Goal: Task Accomplishment & Management: Use online tool/utility

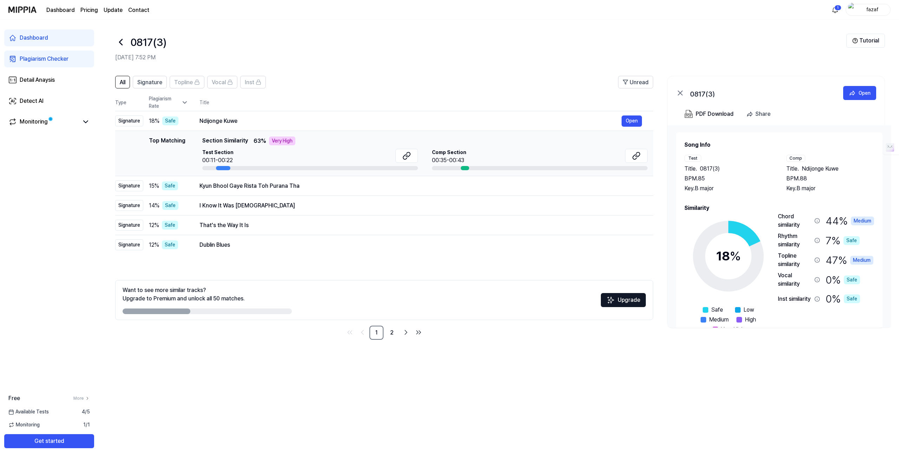
click at [45, 63] on div "Plagiarism Checker" at bounding box center [44, 59] width 49 height 8
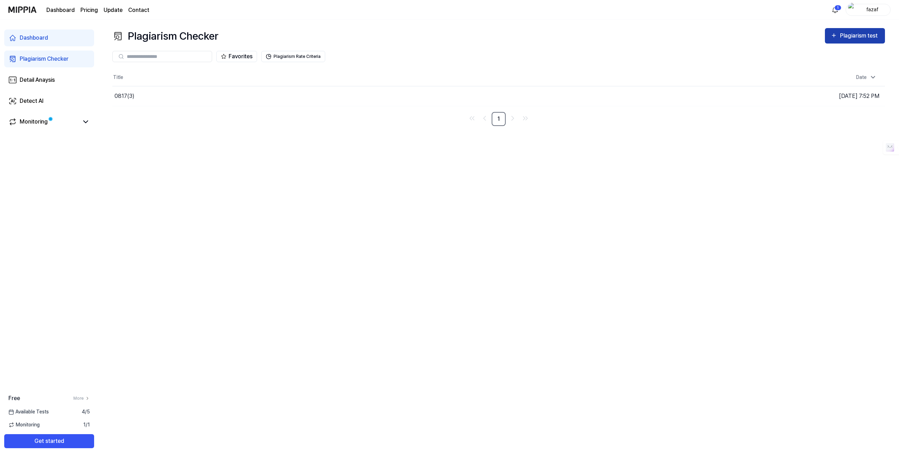
click at [847, 34] on div "Plagiarism test" at bounding box center [859, 35] width 39 height 9
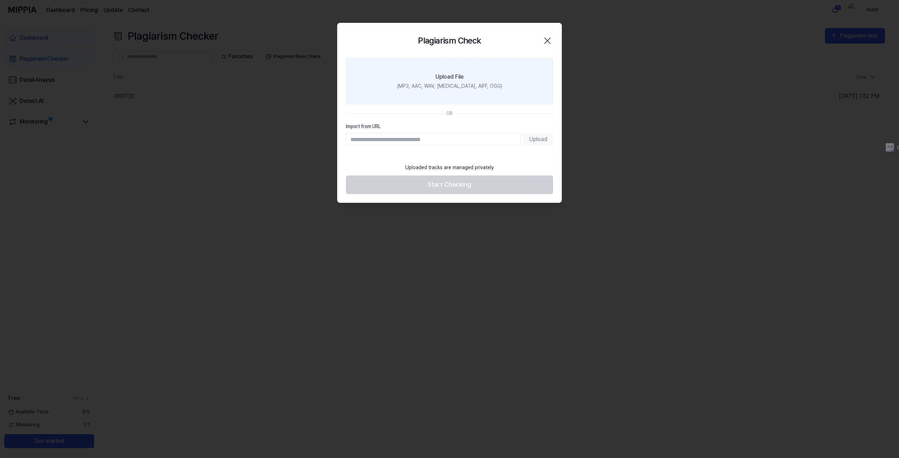
click at [408, 76] on label "Upload File (MP3, AAC, WAV, [MEDICAL_DATA], AIFF, OGG)" at bounding box center [449, 81] width 207 height 46
click at [0, 0] on input "Upload File (MP3, AAC, WAV, [MEDICAL_DATA], AIFF, OGG)" at bounding box center [0, 0] width 0 height 0
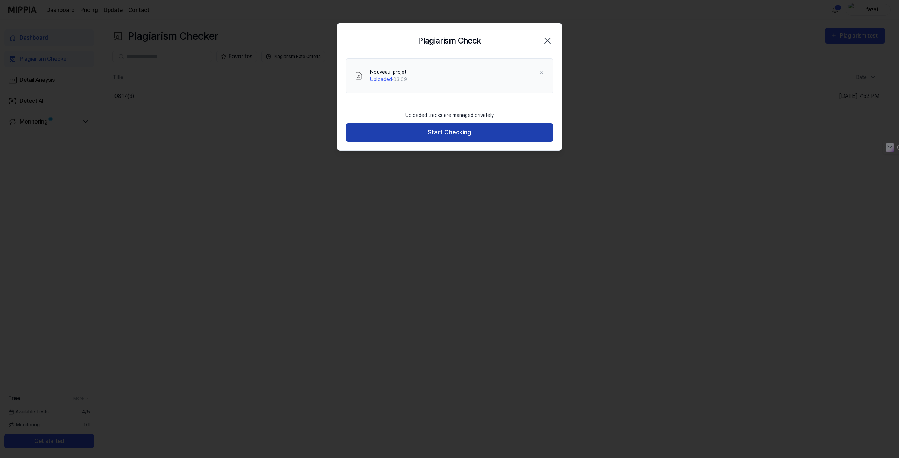
click at [436, 131] on button "Start Checking" at bounding box center [449, 132] width 207 height 19
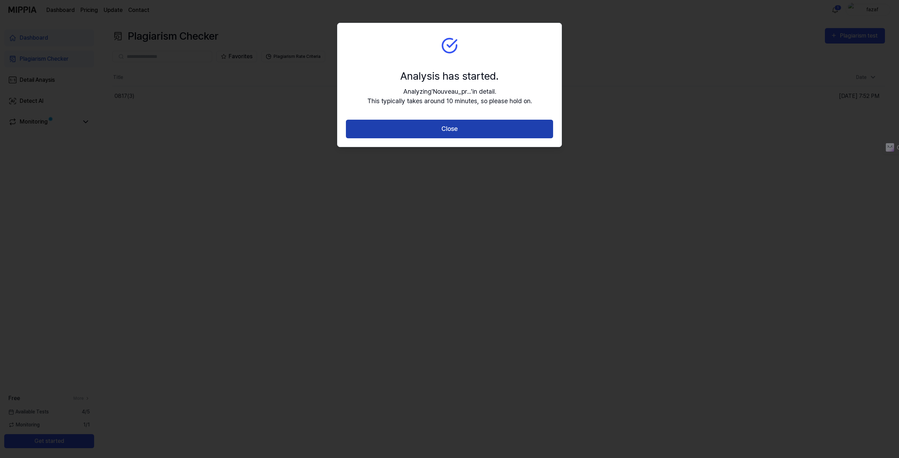
click at [435, 131] on button "Close" at bounding box center [449, 129] width 207 height 19
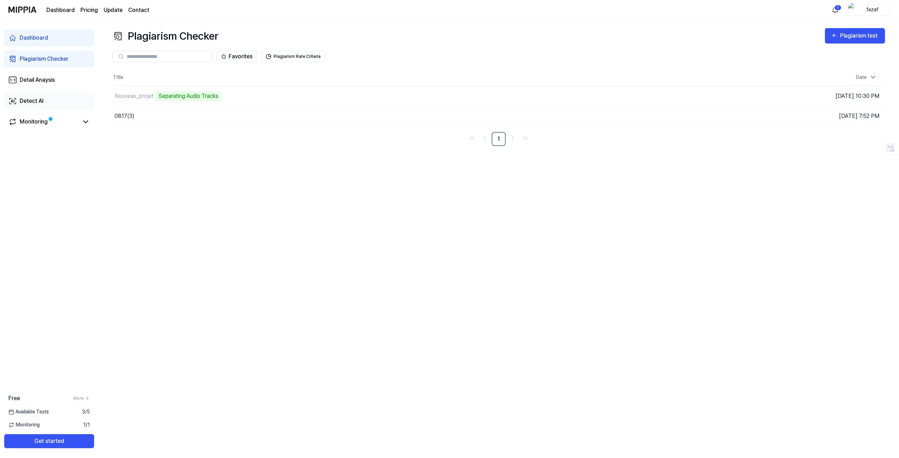
click at [59, 101] on link "Detect AI" at bounding box center [49, 101] width 90 height 17
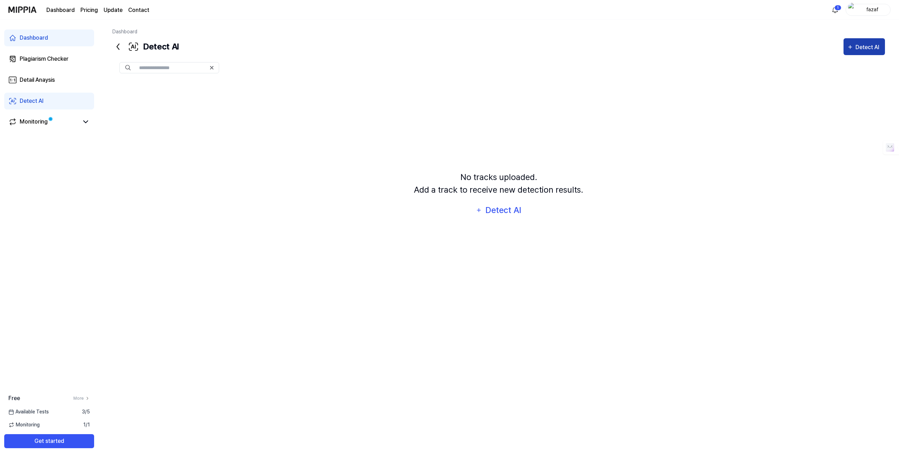
click at [870, 45] on div "Detect AI" at bounding box center [868, 47] width 26 height 9
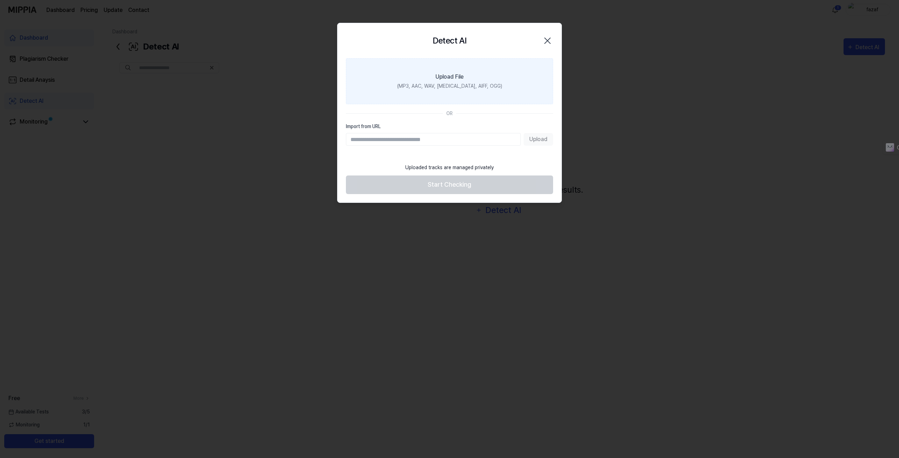
click at [431, 81] on label "Upload File (MP3, AAC, WAV, [MEDICAL_DATA], AIFF, OGG)" at bounding box center [449, 81] width 207 height 46
click at [0, 0] on input "Upload File (MP3, AAC, WAV, [MEDICAL_DATA], AIFF, OGG)" at bounding box center [0, 0] width 0 height 0
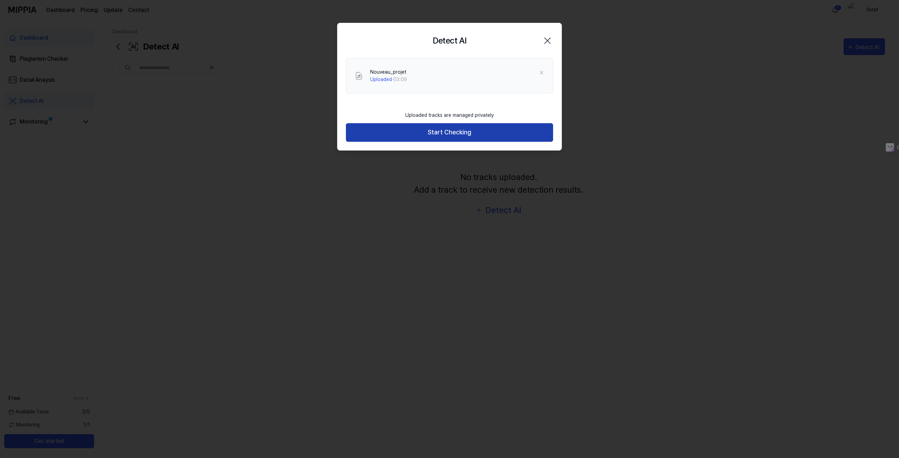
click at [458, 133] on button "Start Checking" at bounding box center [449, 132] width 207 height 19
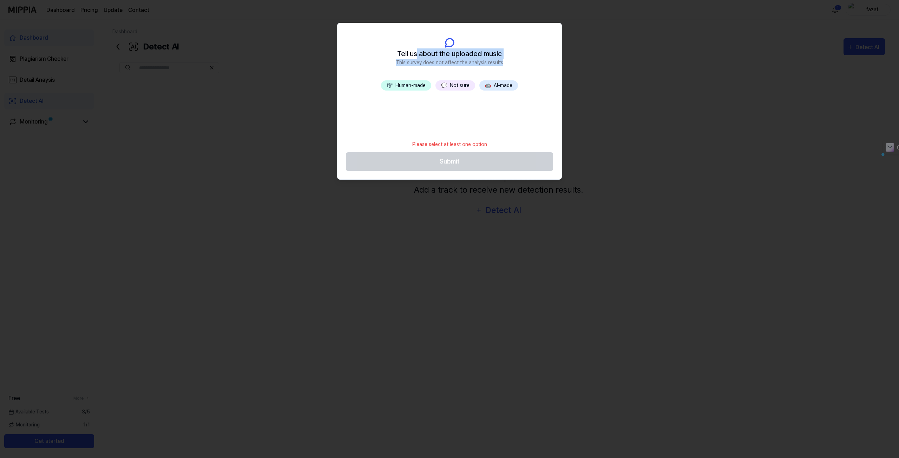
drag, startPoint x: 430, startPoint y: 52, endPoint x: 501, endPoint y: 59, distance: 71.0
click at [501, 59] on div "Tell us about the uploaded music This survey does not affect the analysis resul…" at bounding box center [449, 57] width 107 height 18
click at [485, 59] on span "This survey does not affect the analysis results" at bounding box center [449, 62] width 107 height 7
click at [438, 119] on div "🎼 Human-made 💬 Not sure 🤖 AI-made" at bounding box center [449, 108] width 224 height 56
click at [452, 85] on button "💬 Not sure" at bounding box center [455, 85] width 40 height 10
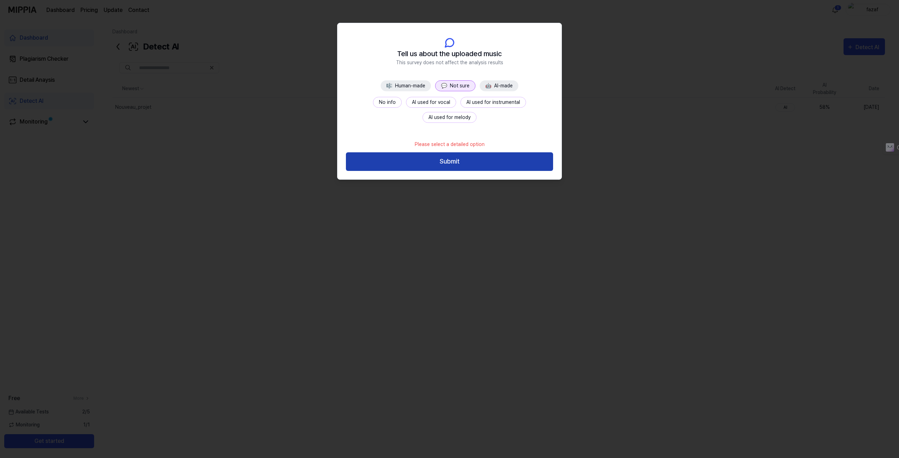
click at [451, 166] on button "Submit" at bounding box center [449, 161] width 207 height 19
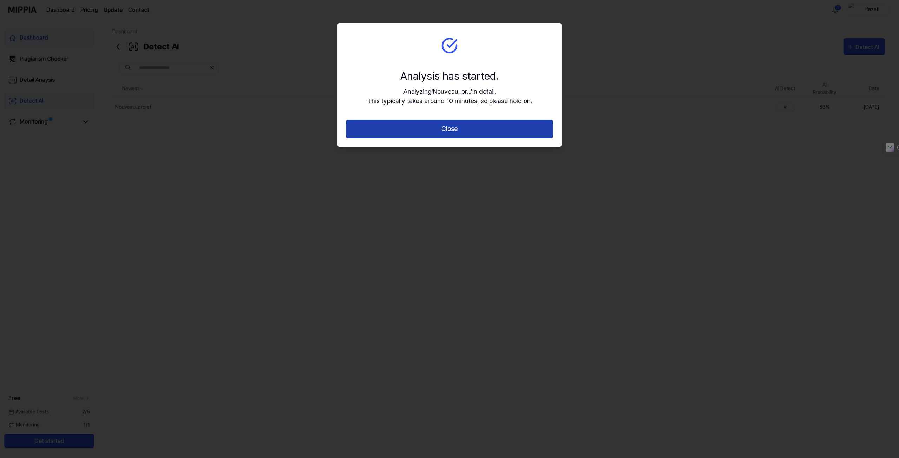
click at [447, 134] on button "Close" at bounding box center [449, 129] width 207 height 19
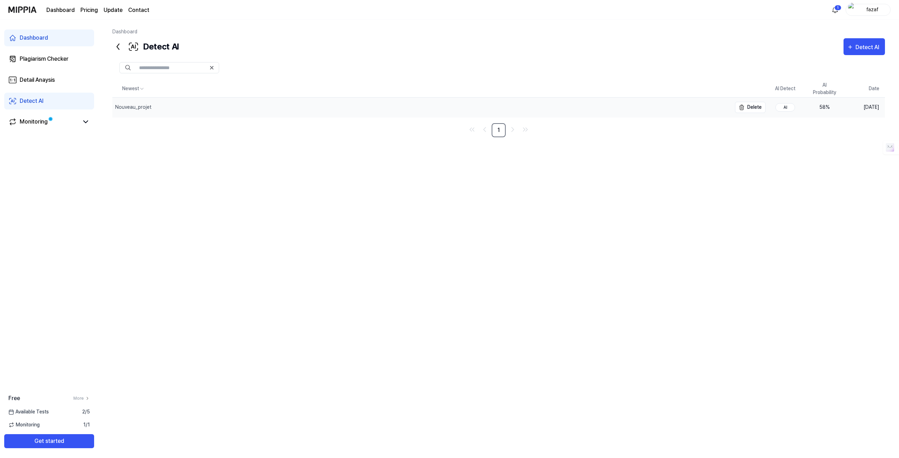
click at [274, 111] on div "Nouveau_projet" at bounding box center [421, 108] width 619 height 20
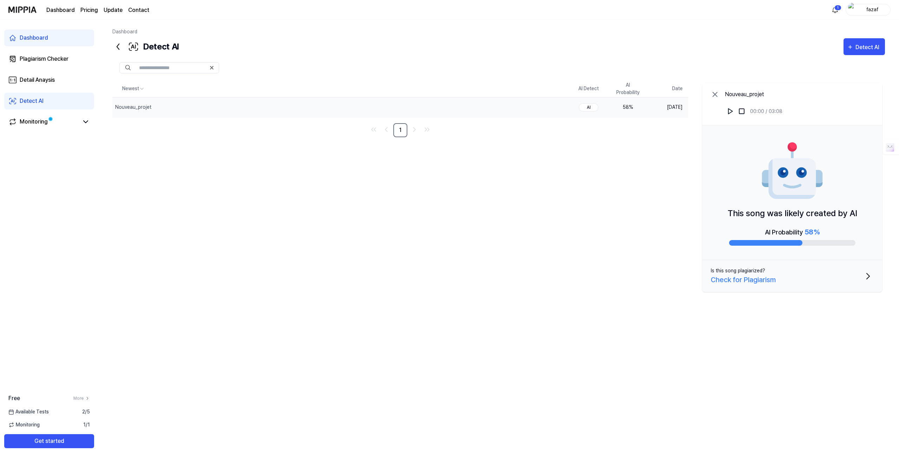
click at [785, 276] on button "Is this song plagiarized? Check for Plagiarism" at bounding box center [792, 276] width 180 height 32
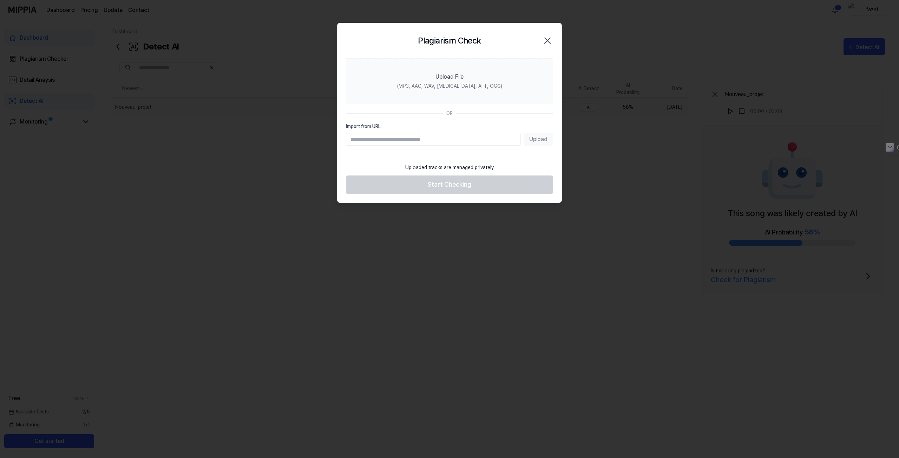
click at [542, 39] on icon "button" at bounding box center [547, 40] width 11 height 11
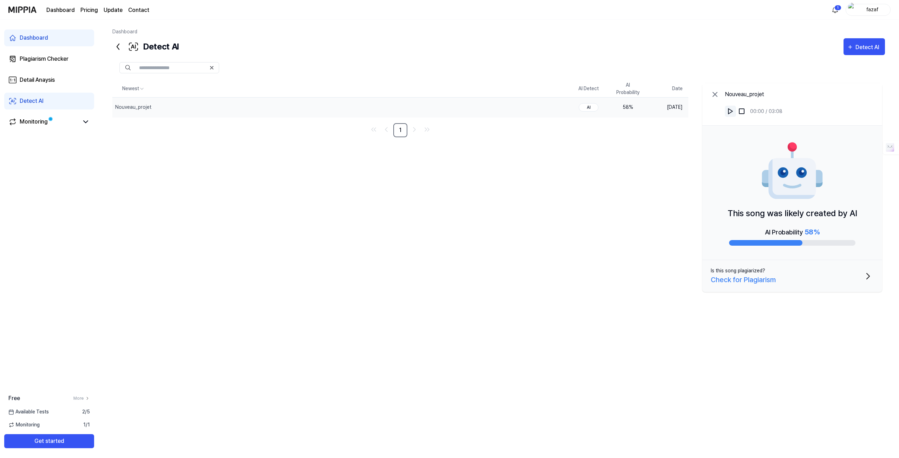
click at [732, 106] on button at bounding box center [730, 111] width 11 height 11
click at [832, 11] on html "Dashboard Pricing Update Contact 1 fazaf Dashboard Plagiarism Checker Detail An…" at bounding box center [449, 229] width 899 height 458
click at [665, 56] on html "Dashboard Pricing Update Contact fazaf Dashboard Plagiarism Checker Detail Anay…" at bounding box center [449, 229] width 899 height 458
click at [731, 112] on img at bounding box center [730, 111] width 7 height 7
click at [449, 189] on div "Newest AI Detect AI Probability Date Nouveau_projet Delete AI 58 % [DATE] 1 Nou…" at bounding box center [498, 229] width 772 height 298
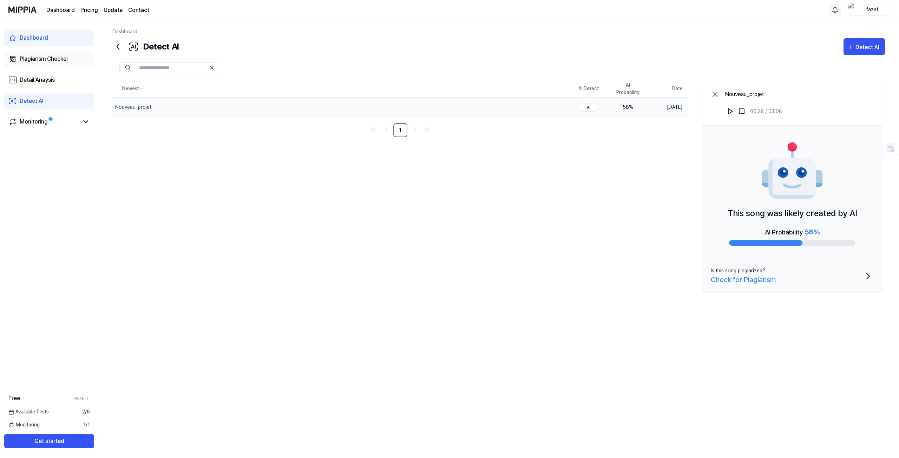
click at [63, 59] on div "Plagiarism Checker" at bounding box center [44, 59] width 49 height 8
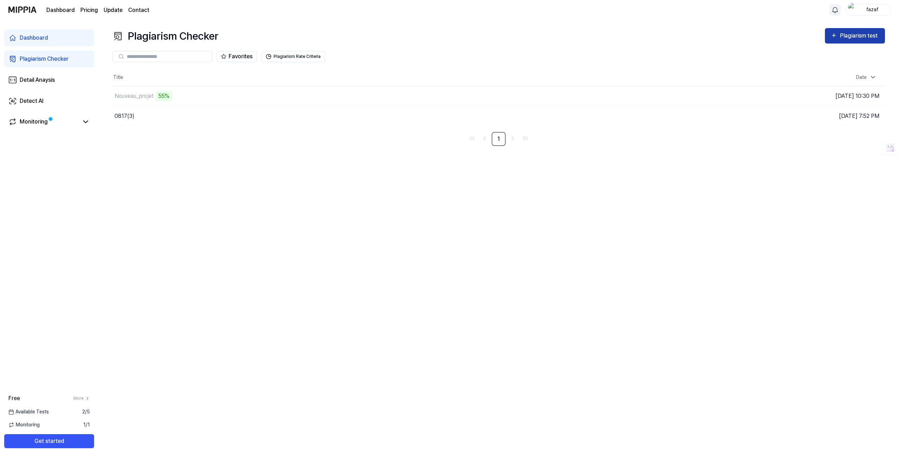
click at [859, 32] on div "Plagiarism test" at bounding box center [859, 35] width 39 height 9
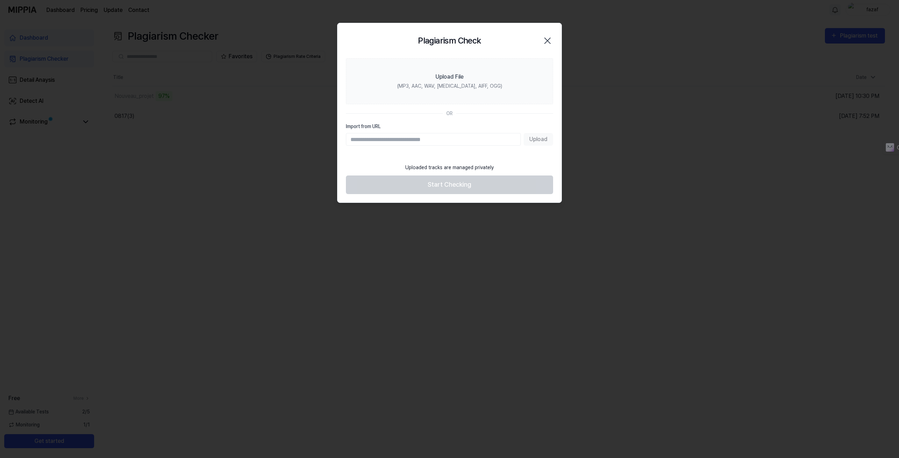
click at [548, 38] on icon "button" at bounding box center [547, 40] width 11 height 11
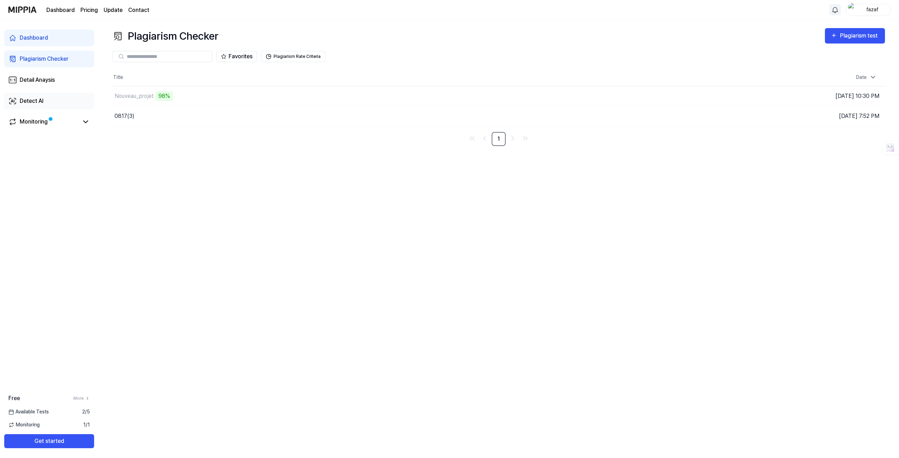
click at [32, 106] on link "Detect AI" at bounding box center [49, 101] width 90 height 17
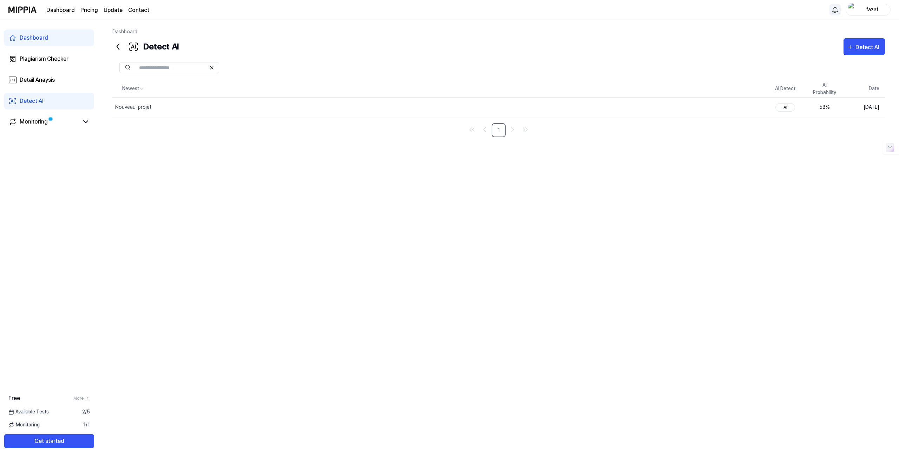
click at [844, 56] on div at bounding box center [498, 67] width 772 height 25
click at [856, 48] on div "Detect AI" at bounding box center [868, 47] width 26 height 9
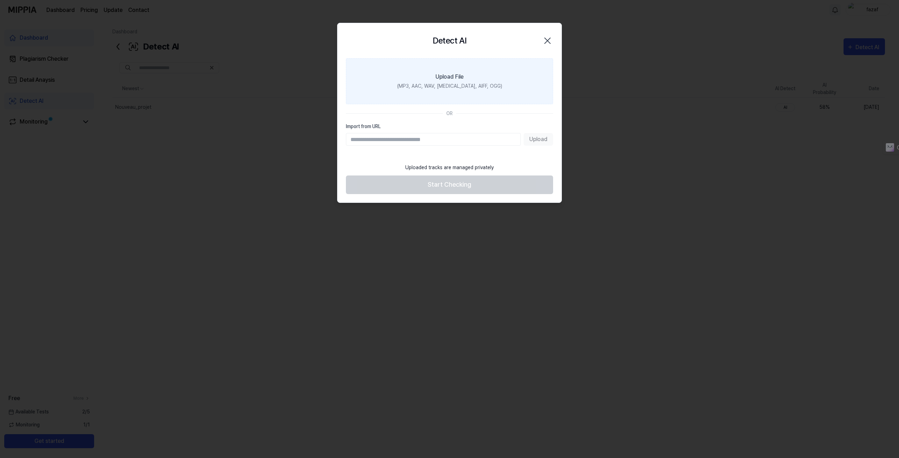
click at [424, 82] on label "Upload File (MP3, AAC, WAV, [MEDICAL_DATA], AIFF, OGG)" at bounding box center [449, 81] width 207 height 46
click at [0, 0] on input "Upload File (MP3, AAC, WAV, [MEDICAL_DATA], AIFF, OGG)" at bounding box center [0, 0] width 0 height 0
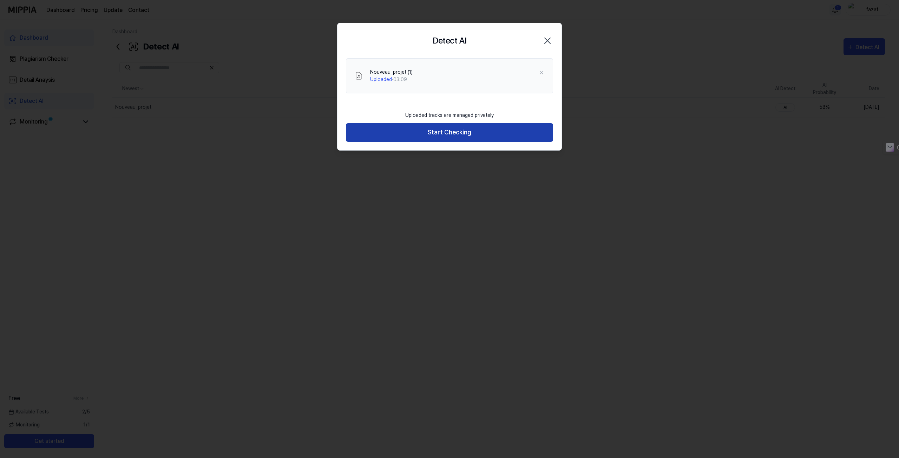
click at [449, 132] on button "Start Checking" at bounding box center [449, 132] width 207 height 19
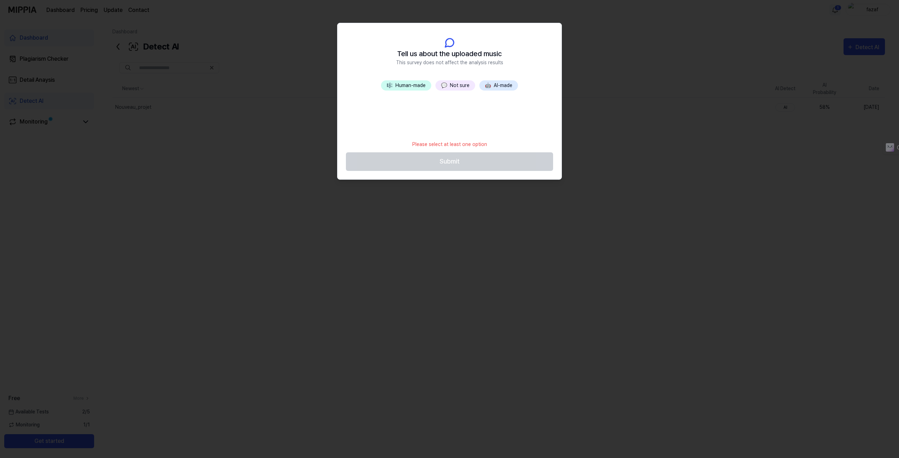
click at [454, 83] on button "💬 Not sure" at bounding box center [455, 85] width 40 height 10
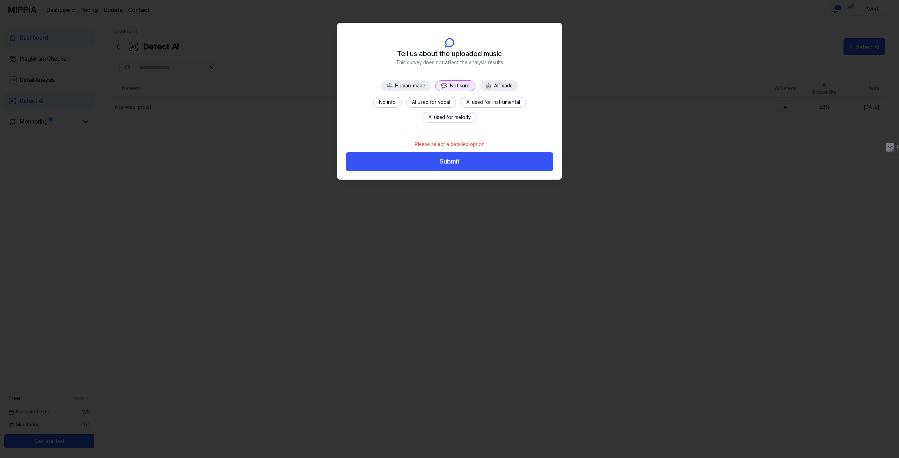
click at [459, 85] on button "💬 Not sure" at bounding box center [455, 85] width 40 height 11
click at [450, 158] on button "Submit" at bounding box center [449, 161] width 207 height 19
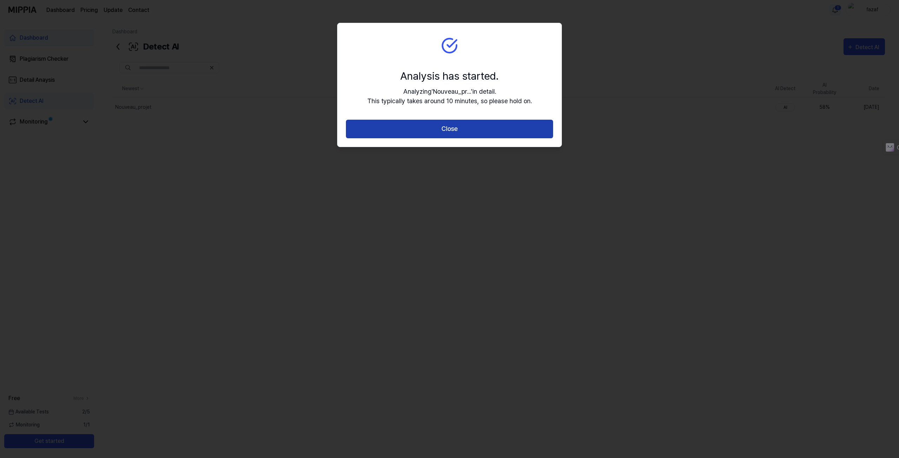
click at [450, 132] on button "Close" at bounding box center [449, 129] width 207 height 19
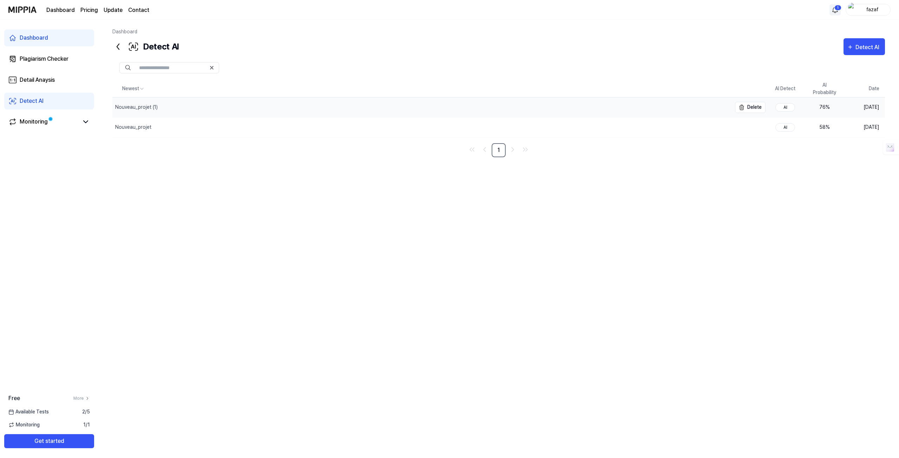
drag, startPoint x: 452, startPoint y: 109, endPoint x: 456, endPoint y: 109, distance: 3.9
click at [456, 109] on div "Nouveau_projet (1)" at bounding box center [421, 108] width 619 height 20
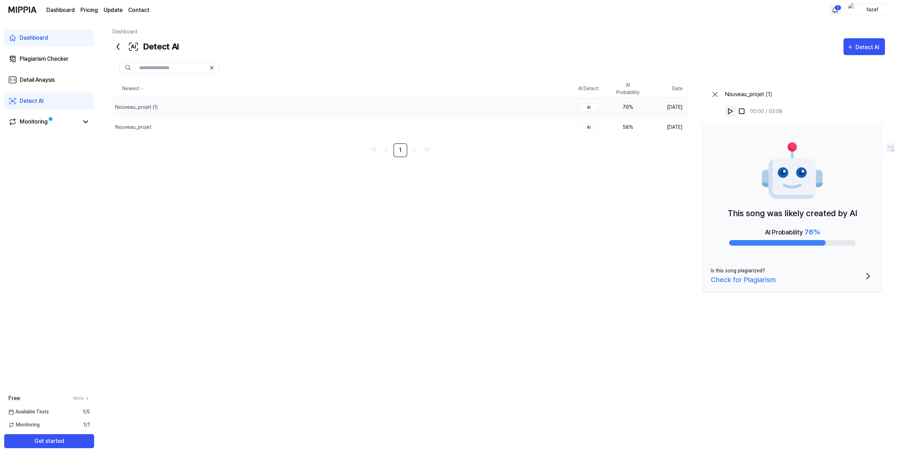
click at [729, 115] on button at bounding box center [730, 111] width 11 height 11
click at [49, 60] on div "Plagiarism Checker" at bounding box center [44, 59] width 49 height 8
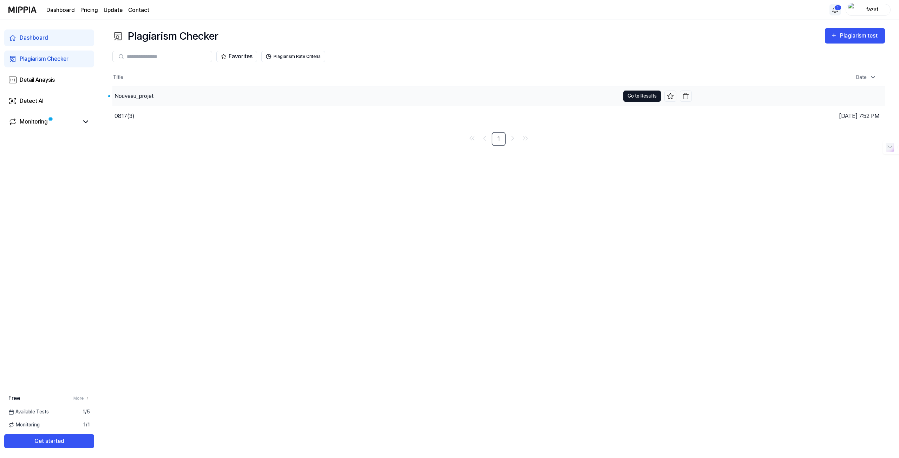
click at [640, 93] on button "Go to Results" at bounding box center [642, 96] width 38 height 11
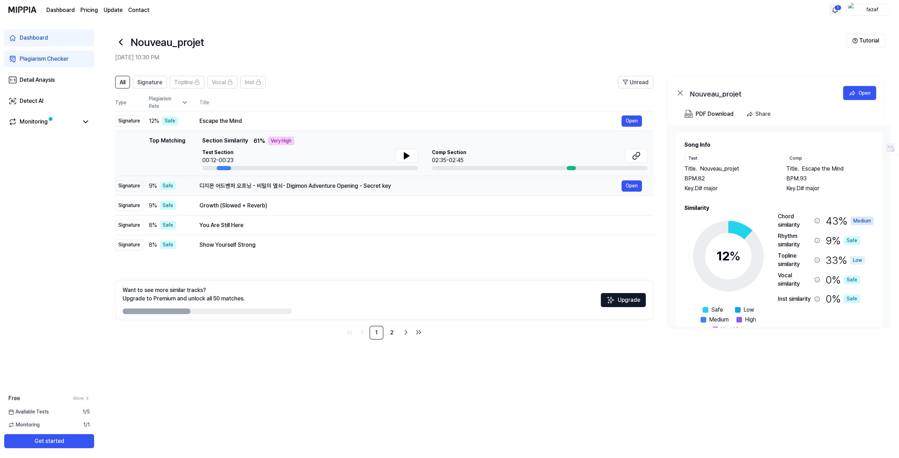
click at [298, 185] on div "디지몬 어드벤처 오프닝 - 비밀의 열쇠- Digimon Adventure Opening - Secret key" at bounding box center [410, 186] width 422 height 8
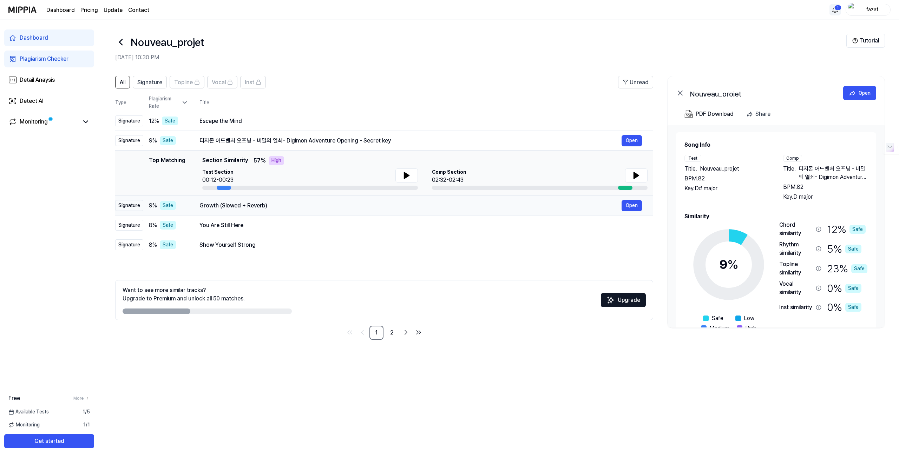
click at [279, 202] on div "Growth (Slowed + Reverb)" at bounding box center [410, 205] width 422 height 8
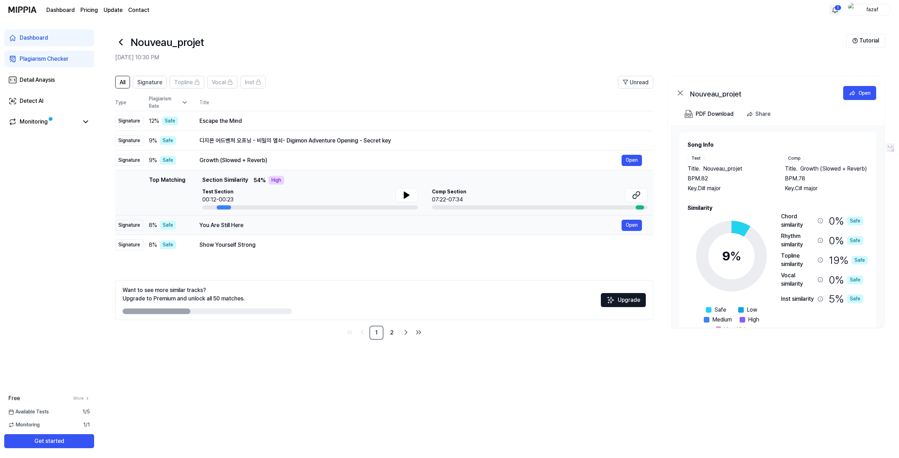
click at [274, 219] on td "You Are Still Here Open" at bounding box center [420, 226] width 465 height 20
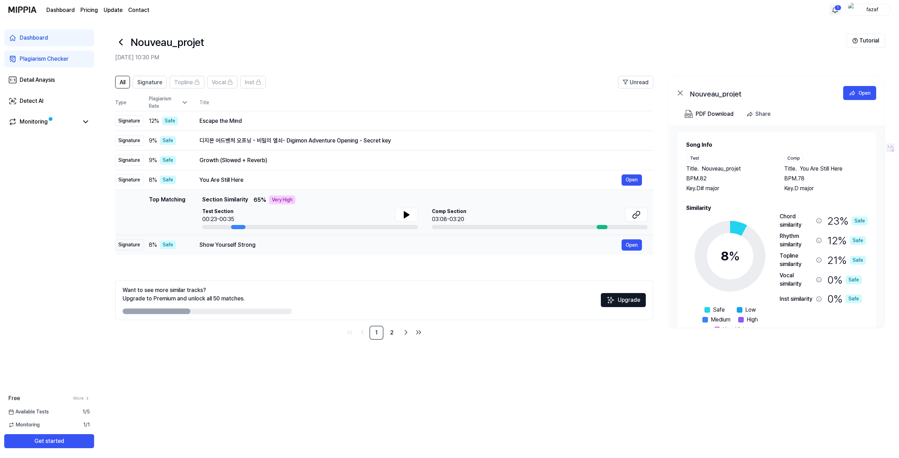
click at [274, 245] on div "Show Yourself Strong" at bounding box center [410, 245] width 422 height 8
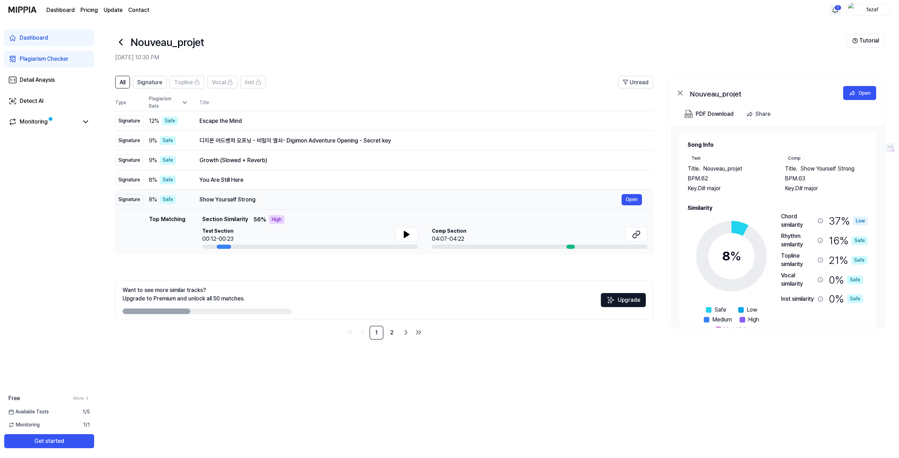
click at [271, 191] on td "Show Yourself Strong Open" at bounding box center [420, 200] width 465 height 20
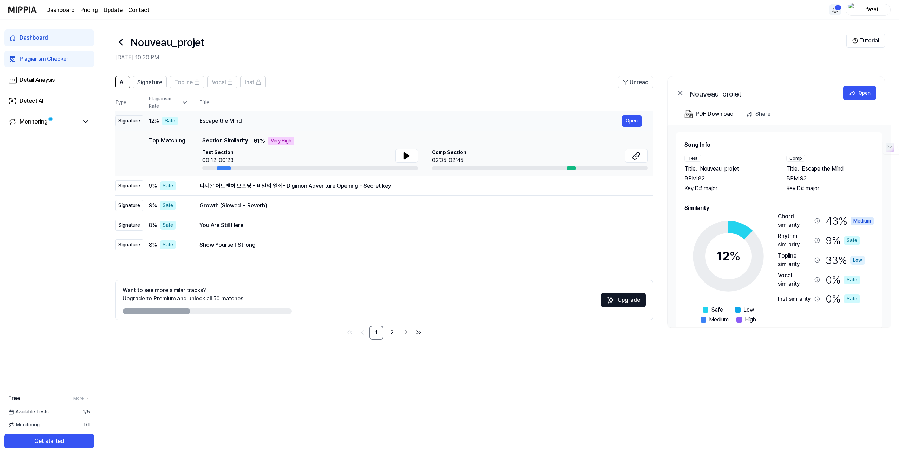
click at [245, 115] on div "Escape the Mind Open" at bounding box center [420, 120] width 442 height 11
click at [205, 125] on div "Escape the Mind Open" at bounding box center [420, 120] width 442 height 11
click at [131, 122] on div "Signature" at bounding box center [129, 120] width 28 height 11
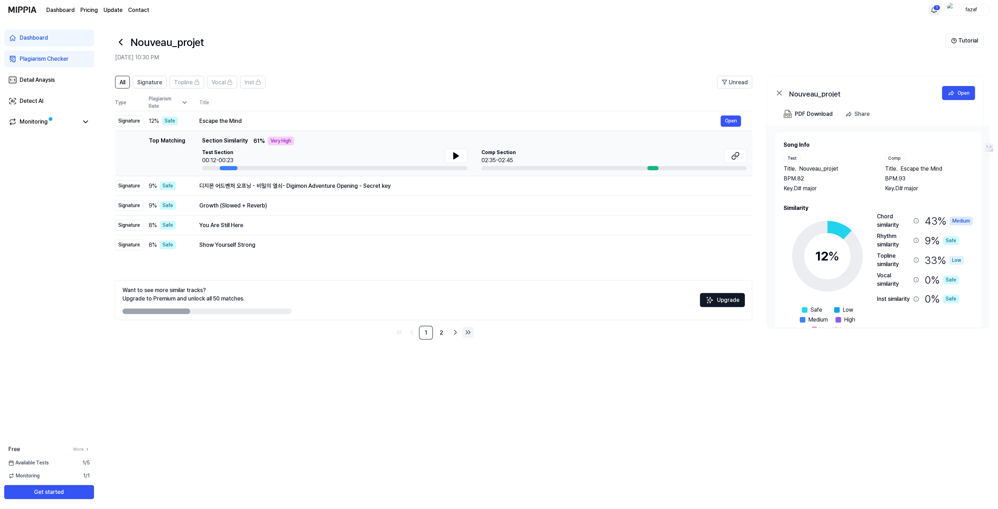
click at [465, 333] on icon "Go to last page" at bounding box center [468, 332] width 8 height 8
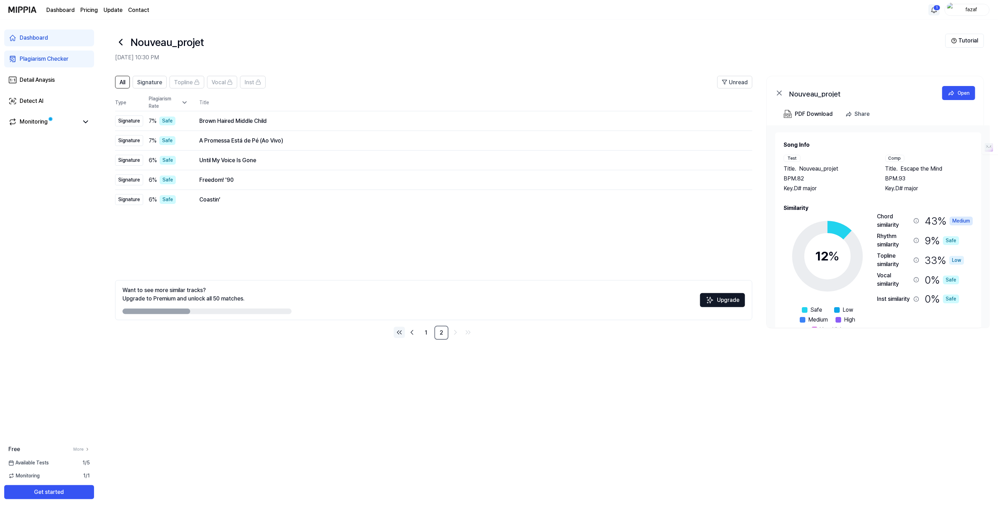
click at [402, 330] on icon "Go to first page" at bounding box center [399, 332] width 8 height 8
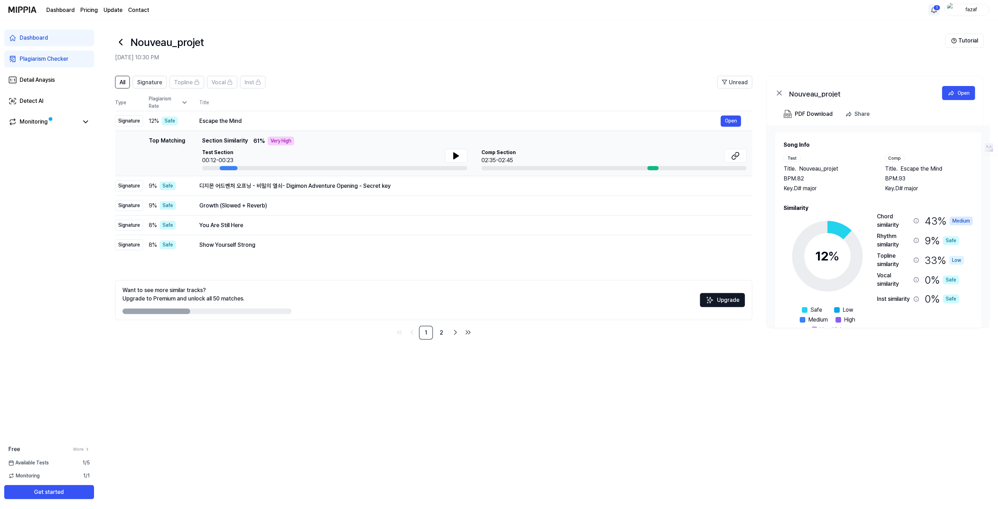
click at [299, 348] on div "All Signature Topline Vocal Inst Unread All Signature Topline Vocal Inst Type P…" at bounding box center [548, 211] width 900 height 285
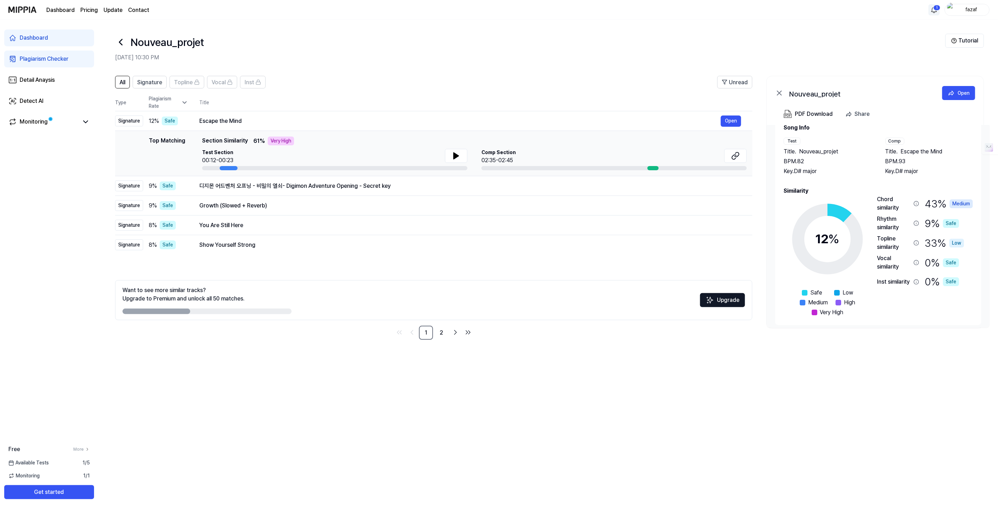
scroll to position [21, 0]
click at [182, 187] on div "9 % Safe" at bounding box center [168, 185] width 39 height 9
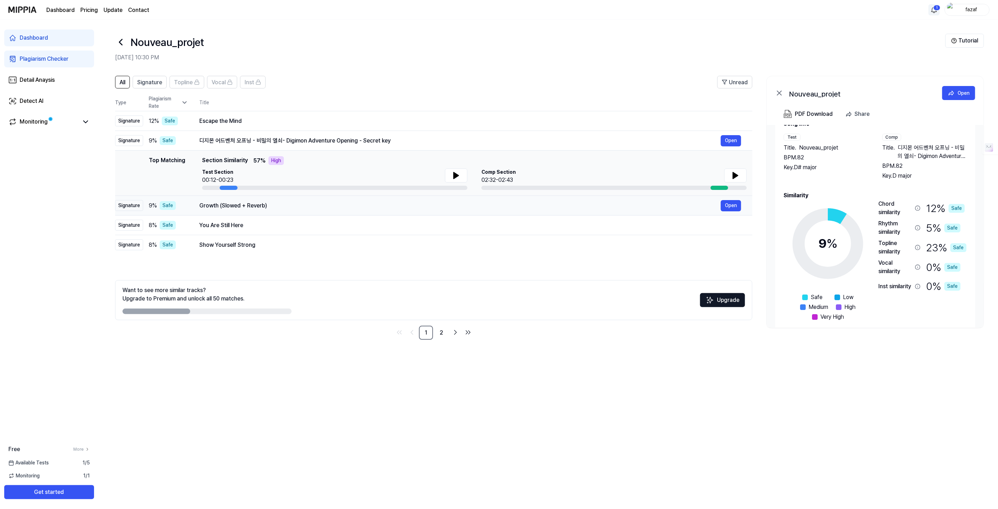
click at [179, 209] on div "9 % Safe" at bounding box center [168, 205] width 39 height 9
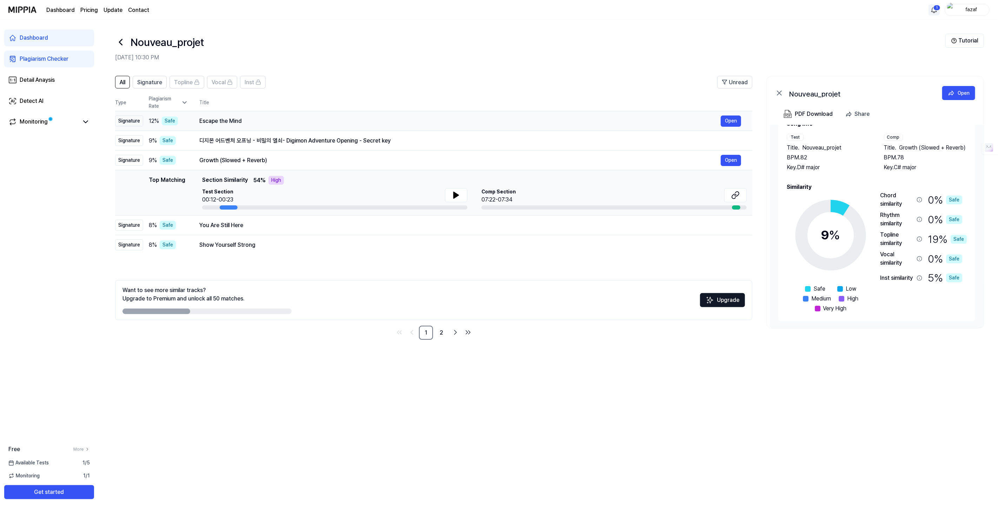
click at [179, 127] on td "12 % Safe" at bounding box center [165, 121] width 45 height 20
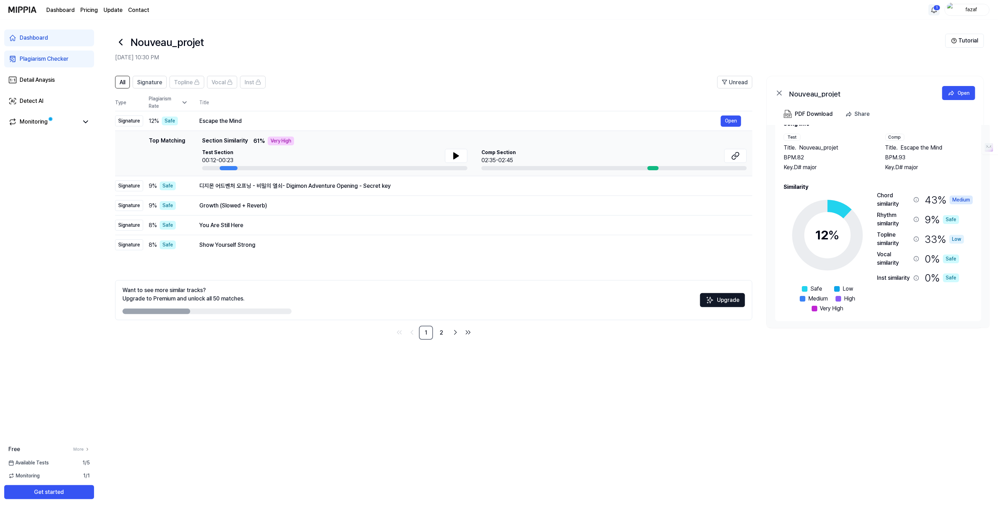
scroll to position [0, 0]
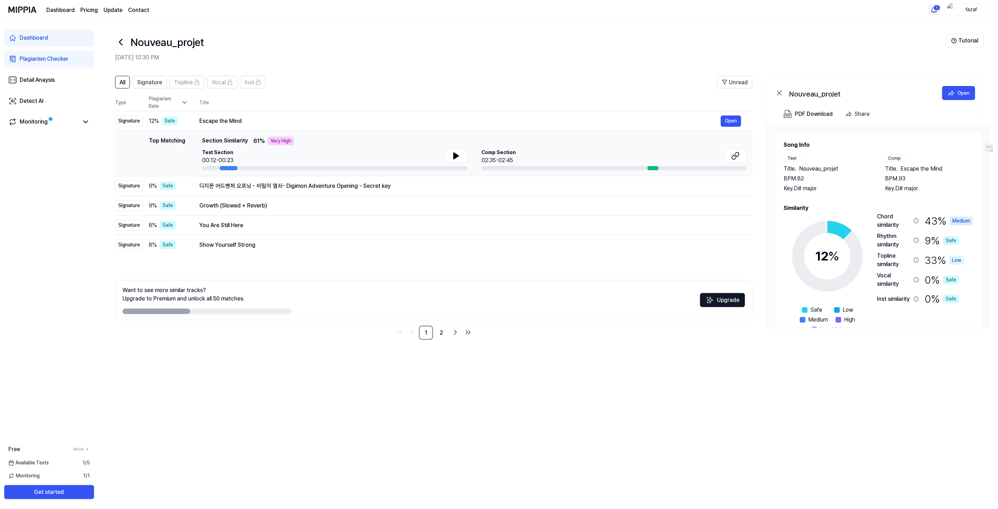
click at [43, 59] on div "Plagiarism Checker" at bounding box center [44, 59] width 49 height 8
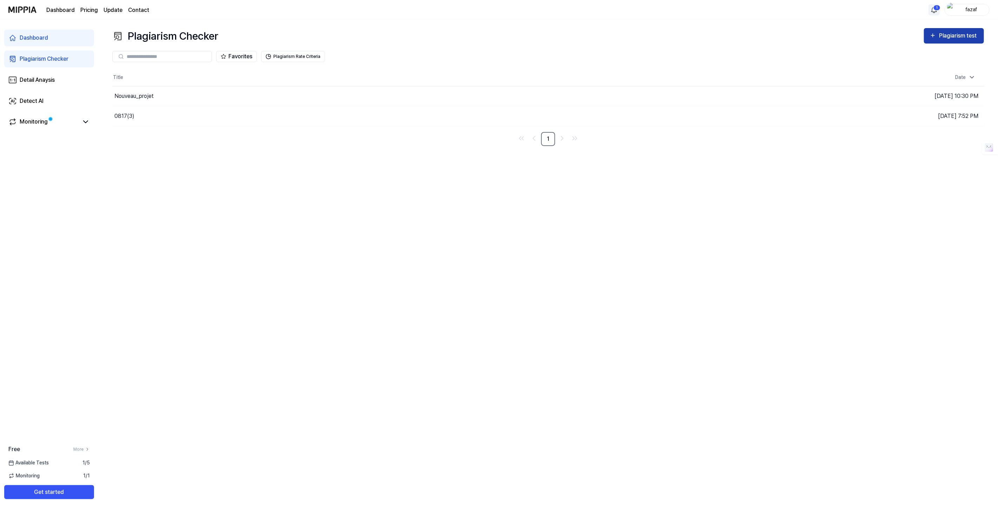
click at [898, 34] on div "Plagiarism test" at bounding box center [958, 35] width 39 height 9
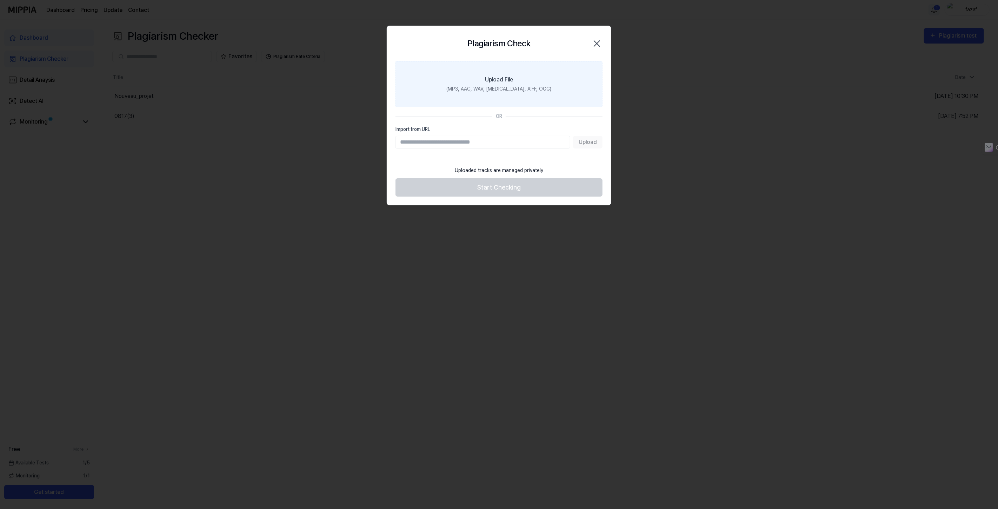
click at [461, 81] on label "Upload File (MP3, AAC, WAV, [MEDICAL_DATA], AIFF, OGG)" at bounding box center [499, 84] width 207 height 46
click at [0, 0] on input "Upload File (MP3, AAC, WAV, [MEDICAL_DATA], AIFF, OGG)" at bounding box center [0, 0] width 0 height 0
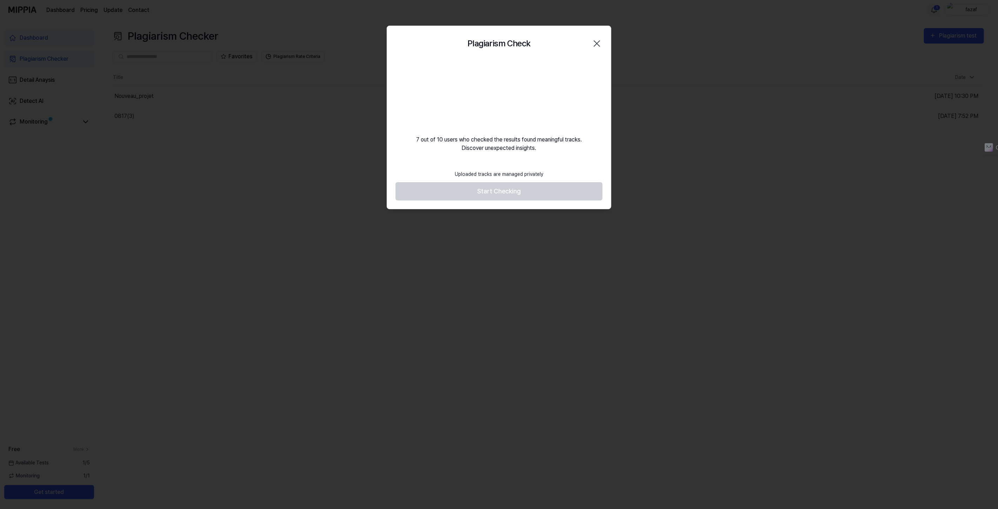
click at [518, 148] on div "7 out of 10 users who checked the results found meaningful tracks. Discover une…" at bounding box center [499, 106] width 224 height 91
drag, startPoint x: 518, startPoint y: 148, endPoint x: 468, endPoint y: 140, distance: 50.8
click at [468, 140] on div "7 out of 10 users who checked the results found meaningful tracks. Discover une…" at bounding box center [499, 106] width 224 height 91
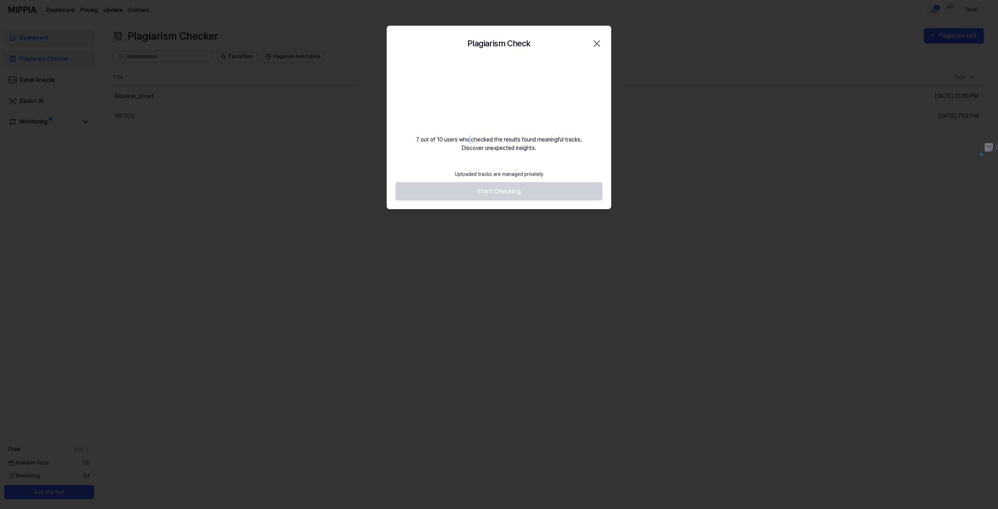
click at [468, 140] on div "7 out of 10 users who checked the results found meaningful tracks. Discover une…" at bounding box center [499, 106] width 224 height 91
drag, startPoint x: 468, startPoint y: 140, endPoint x: 520, endPoint y: 151, distance: 53.7
click at [520, 151] on div "7 out of 10 users who checked the results found meaningful tracks. Discover une…" at bounding box center [499, 106] width 224 height 91
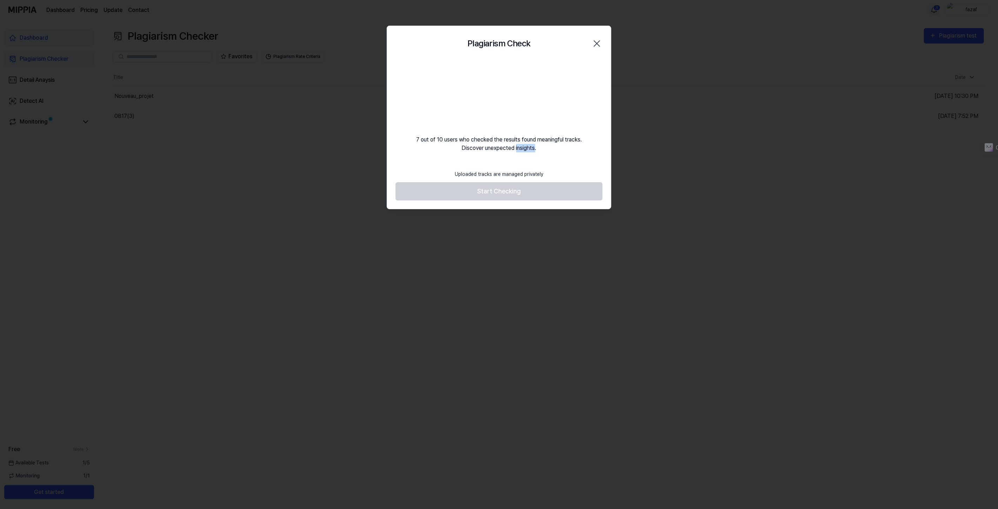
click at [520, 151] on div "7 out of 10 users who checked the results found meaningful tracks. Discover une…" at bounding box center [499, 106] width 224 height 91
drag, startPoint x: 520, startPoint y: 151, endPoint x: 474, endPoint y: 143, distance: 47.4
click at [474, 143] on div "7 out of 10 users who checked the results found meaningful tracks. Discover une…" at bounding box center [499, 106] width 224 height 91
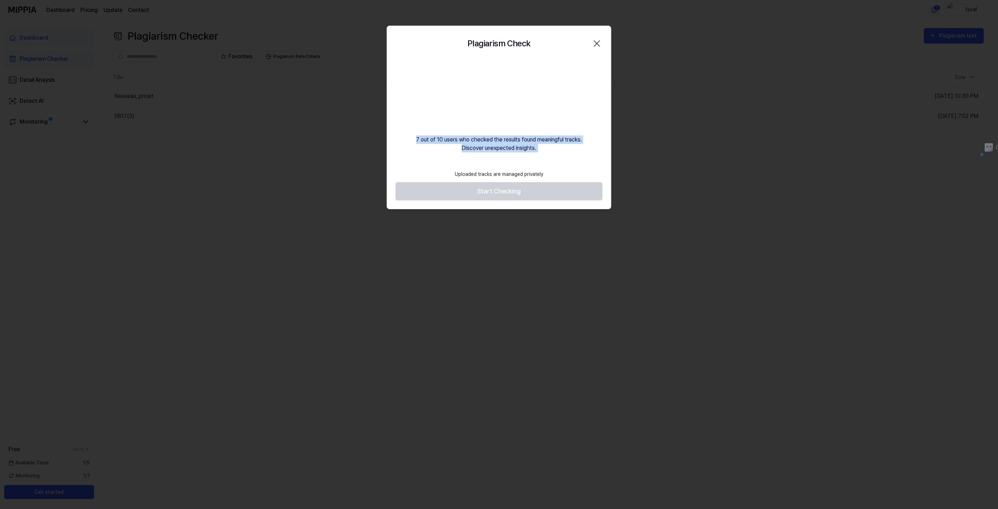
drag, startPoint x: 474, startPoint y: 143, endPoint x: 514, endPoint y: 149, distance: 40.9
click at [514, 149] on div "7 out of 10 users who checked the results found meaningful tracks. Discover une…" at bounding box center [499, 106] width 224 height 91
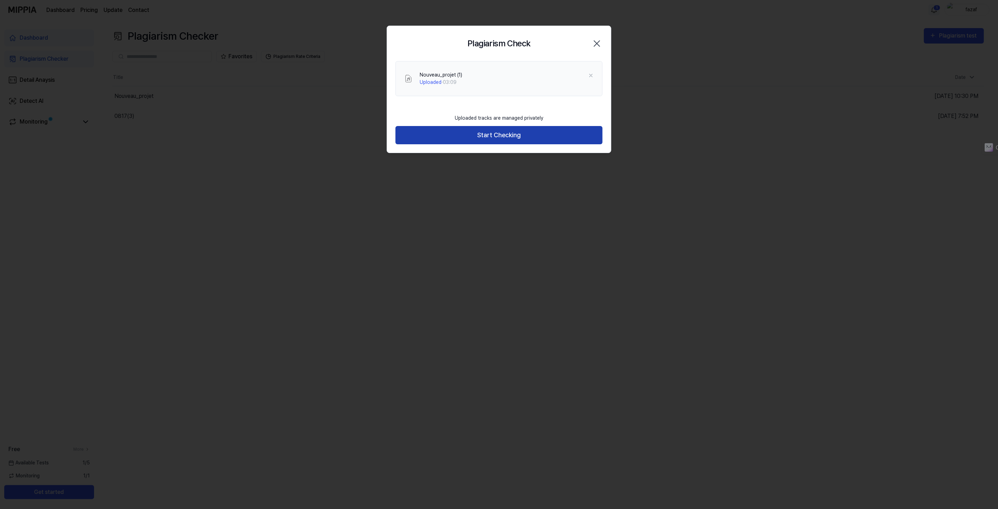
click at [492, 137] on button "Start Checking" at bounding box center [499, 135] width 207 height 19
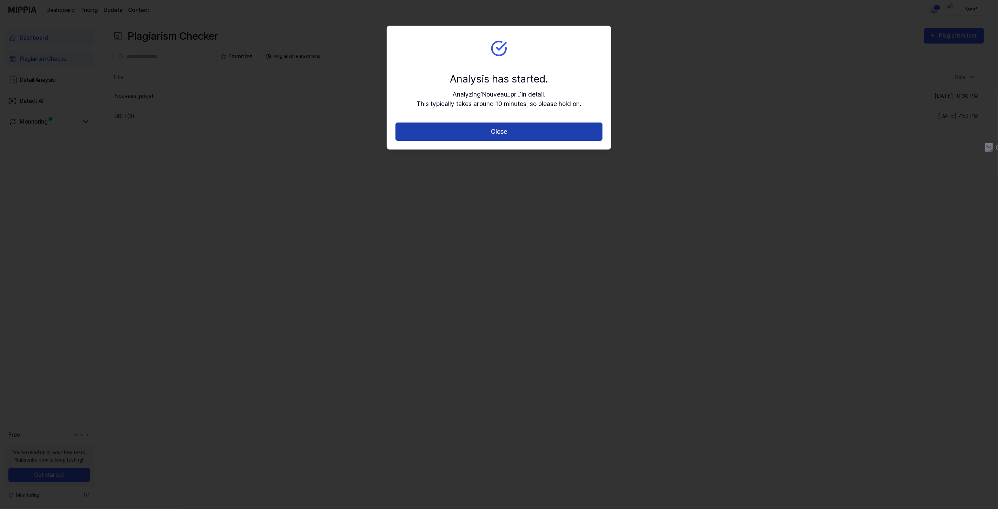
click at [523, 136] on button "Close" at bounding box center [499, 132] width 207 height 19
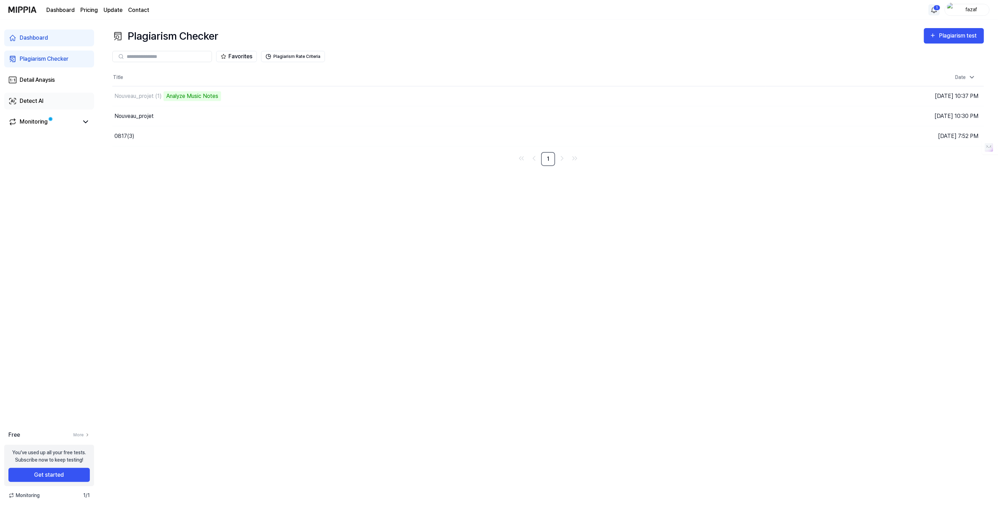
click at [49, 96] on link "Detect AI" at bounding box center [49, 101] width 90 height 17
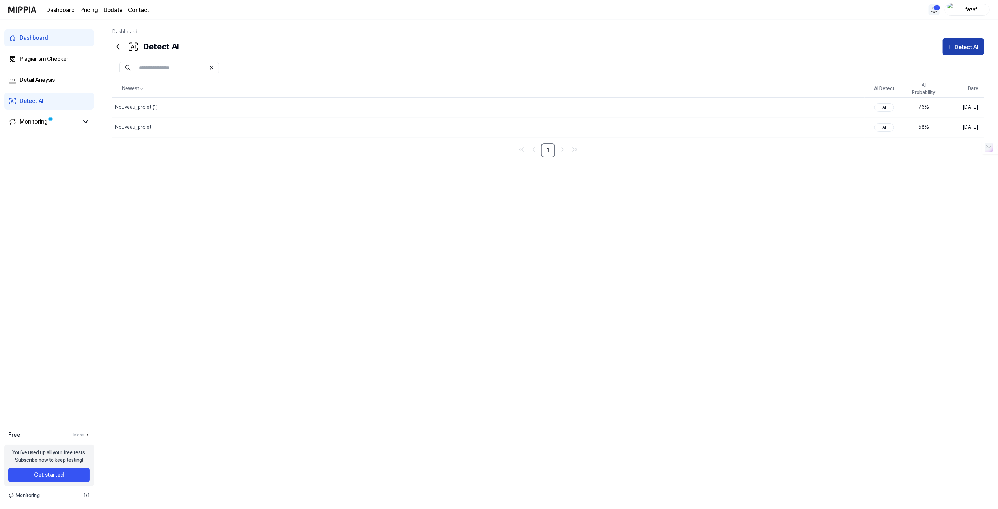
click at [898, 43] on div "Detect AI" at bounding box center [968, 47] width 26 height 9
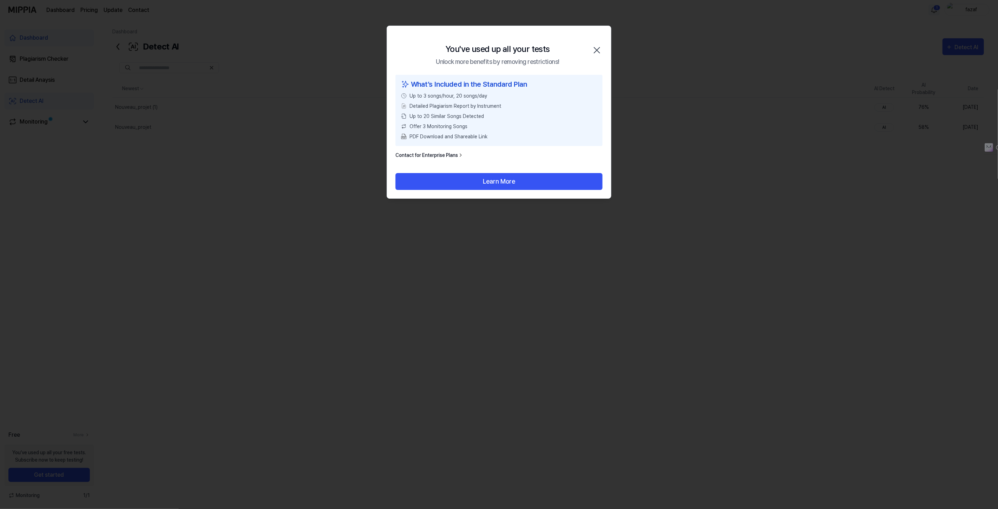
click at [604, 45] on div "You've used up all your tests Unlock more benefits by removing restrictions! Cl…" at bounding box center [499, 50] width 224 height 49
click at [595, 50] on icon "button" at bounding box center [596, 50] width 11 height 11
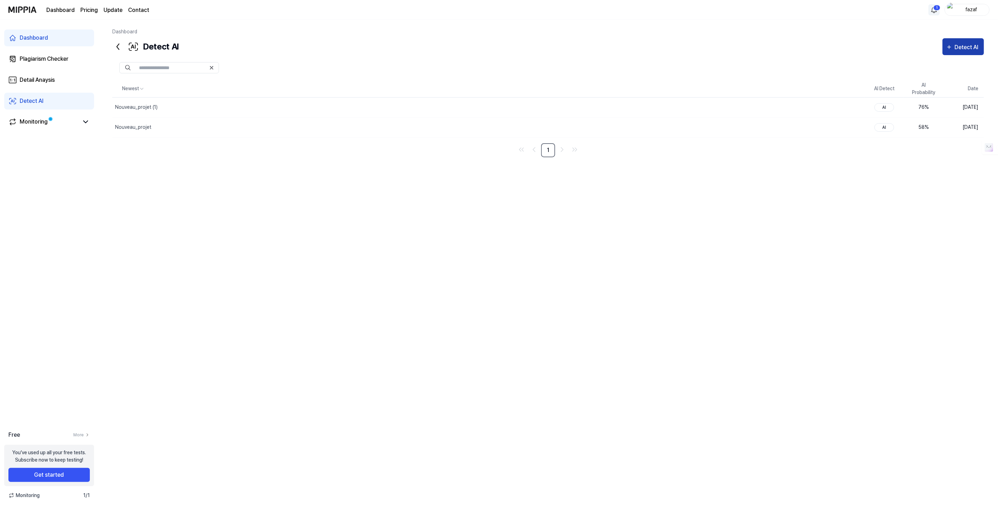
click at [898, 54] on button "Detect AI" at bounding box center [963, 46] width 41 height 17
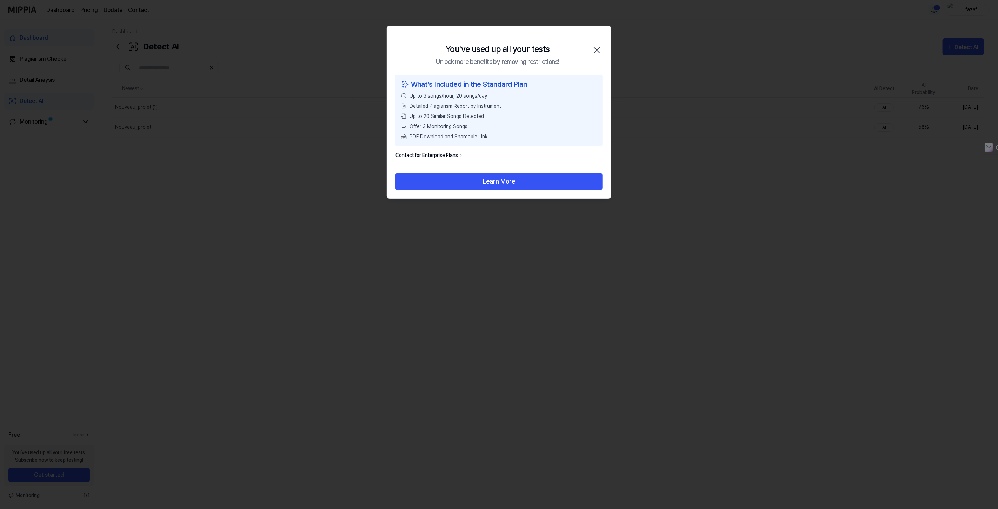
click at [597, 48] on icon "button" at bounding box center [596, 50] width 11 height 11
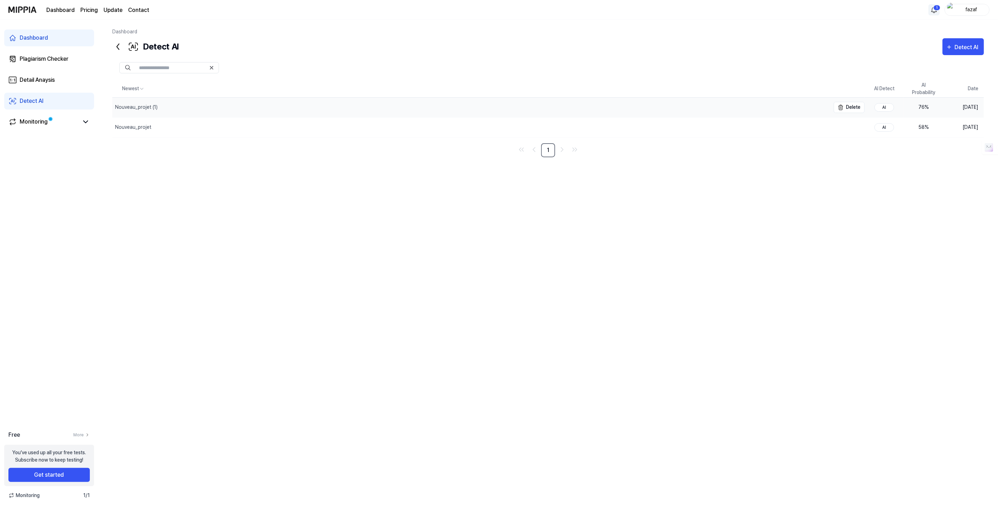
click at [452, 104] on div "Nouveau_projet (1)" at bounding box center [471, 108] width 718 height 20
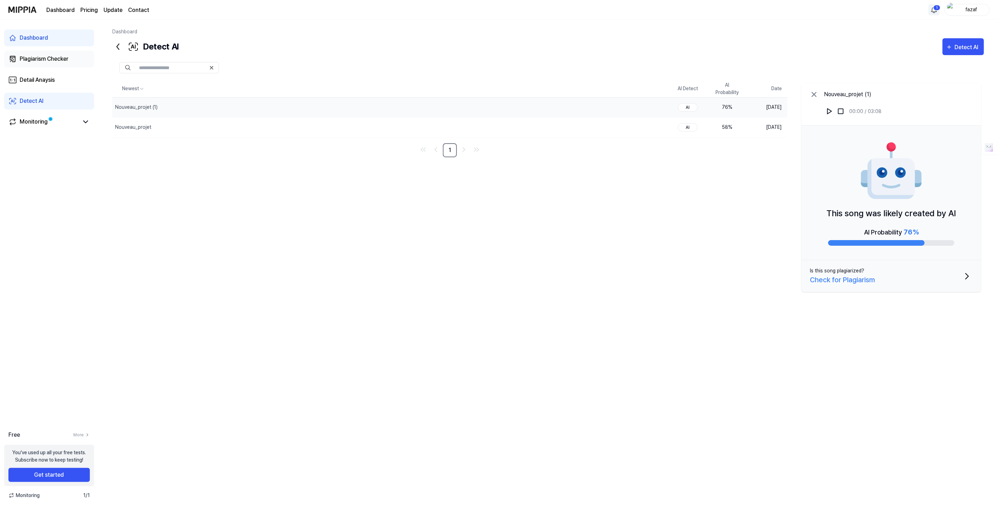
click at [44, 55] on div "Plagiarism Checker" at bounding box center [44, 59] width 49 height 8
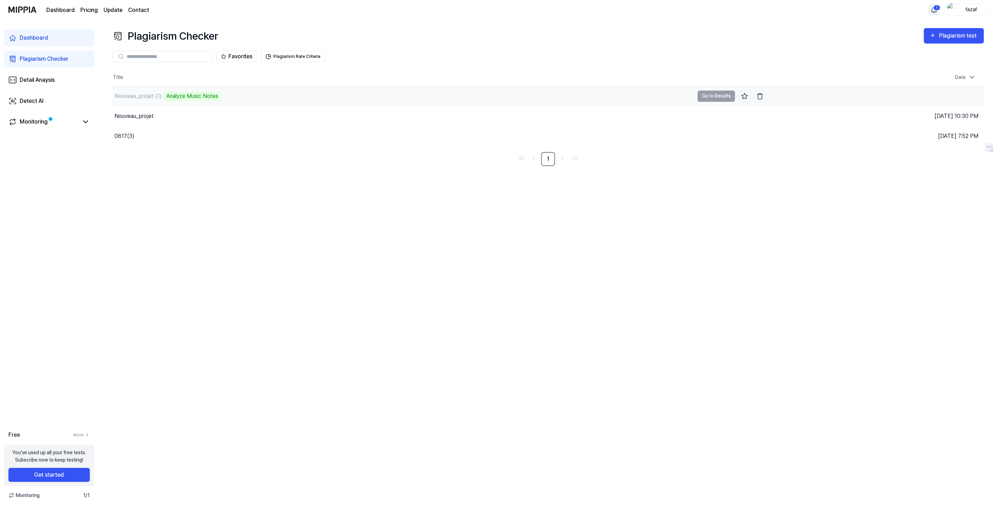
click at [709, 97] on td "Nouveau_projet (1) Analyze Music Notes Go to Results" at bounding box center [439, 96] width 654 height 20
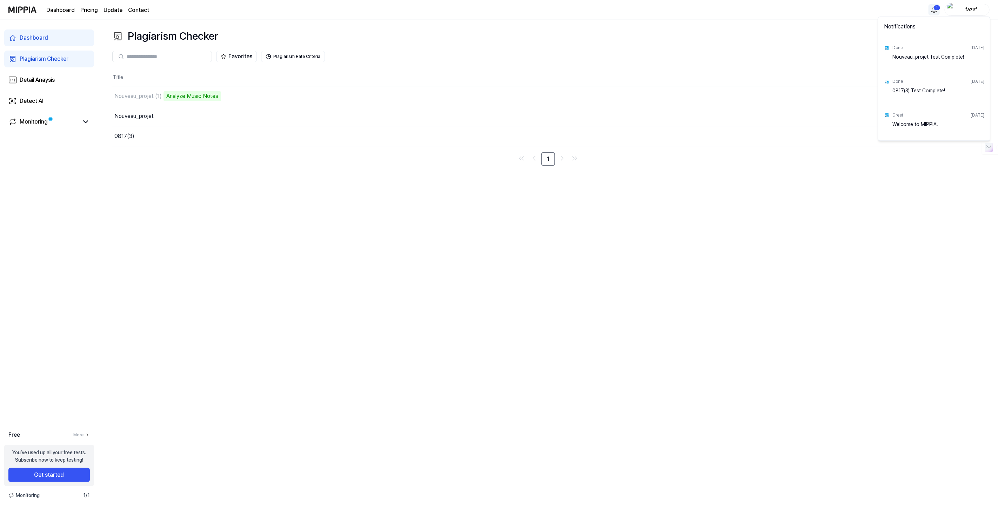
click at [898, 7] on html "Dashboard Pricing Update Contact 1 fazaf Dashboard Plagiarism Checker Detail An…" at bounding box center [499, 254] width 998 height 509
click at [816, 18] on html "Dashboard Pricing Update Contact fazaf Dashboard Plagiarism Checker Detail Anay…" at bounding box center [499, 254] width 998 height 509
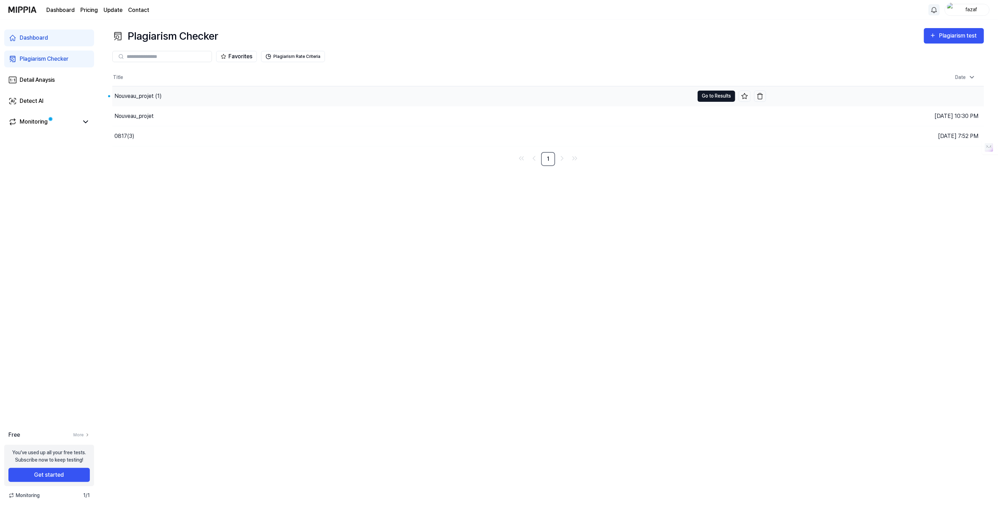
click at [703, 92] on button "Go to Results" at bounding box center [717, 96] width 38 height 11
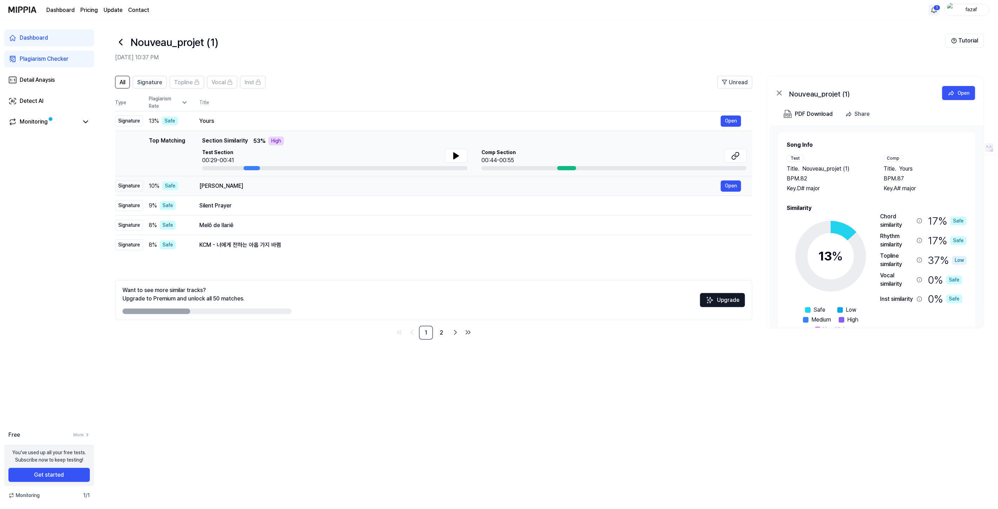
click at [252, 188] on div "[PERSON_NAME]" at bounding box center [460, 186] width 522 height 8
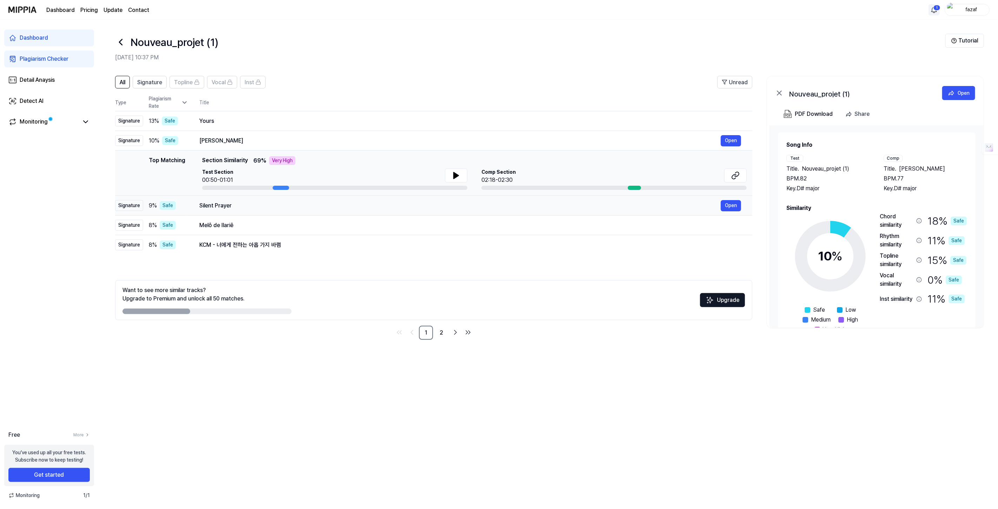
click at [249, 202] on div "Silent Prayer" at bounding box center [460, 205] width 522 height 8
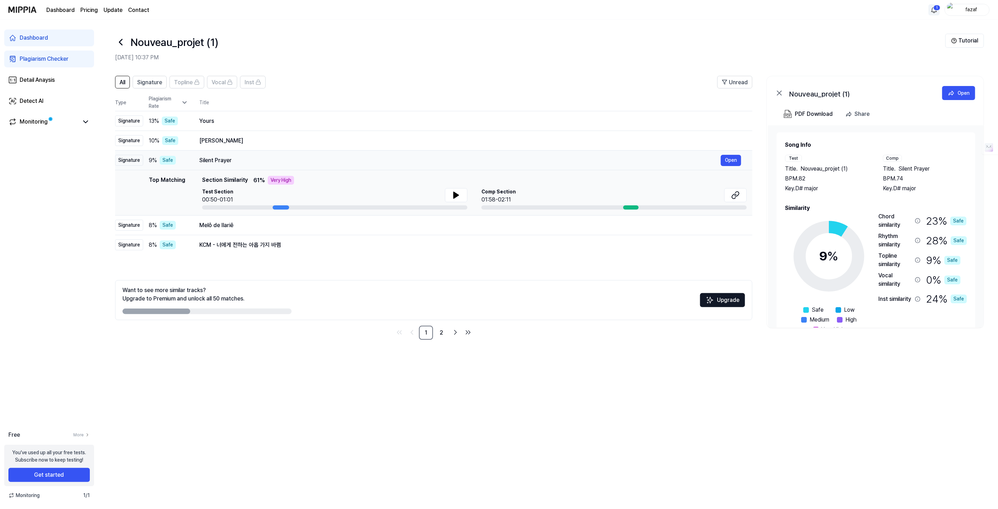
click at [277, 152] on td "Silent Prayer Open" at bounding box center [470, 161] width 564 height 20
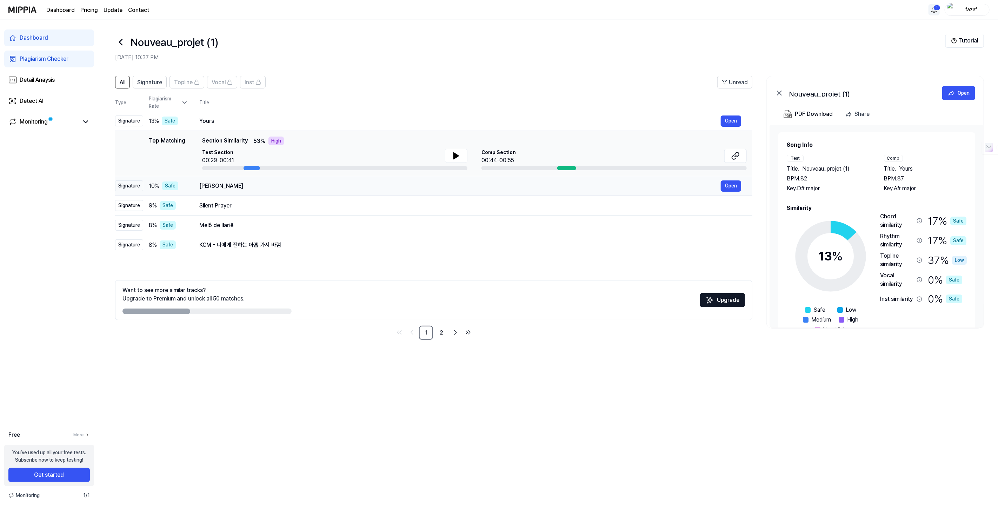
click at [260, 185] on div "[PERSON_NAME]" at bounding box center [460, 186] width 522 height 8
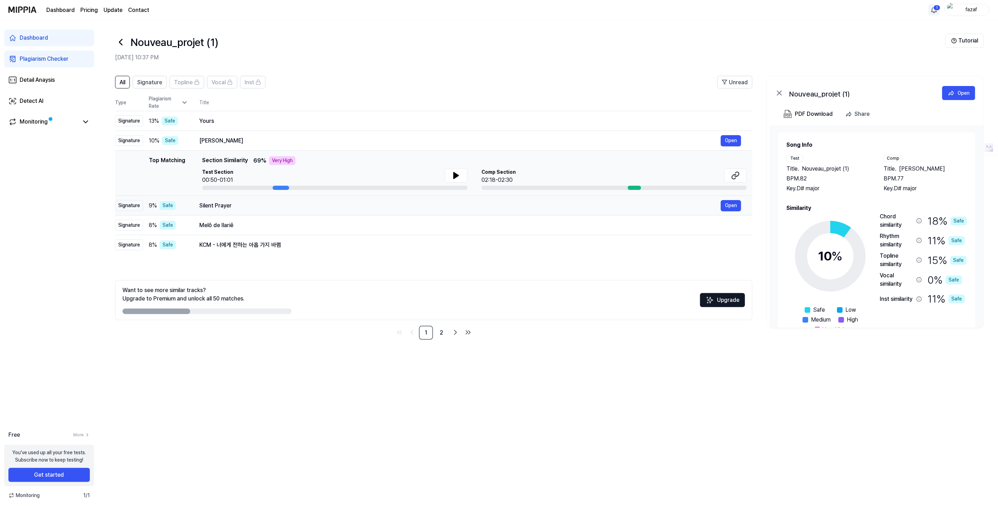
click at [259, 202] on div "Silent Prayer" at bounding box center [460, 205] width 522 height 8
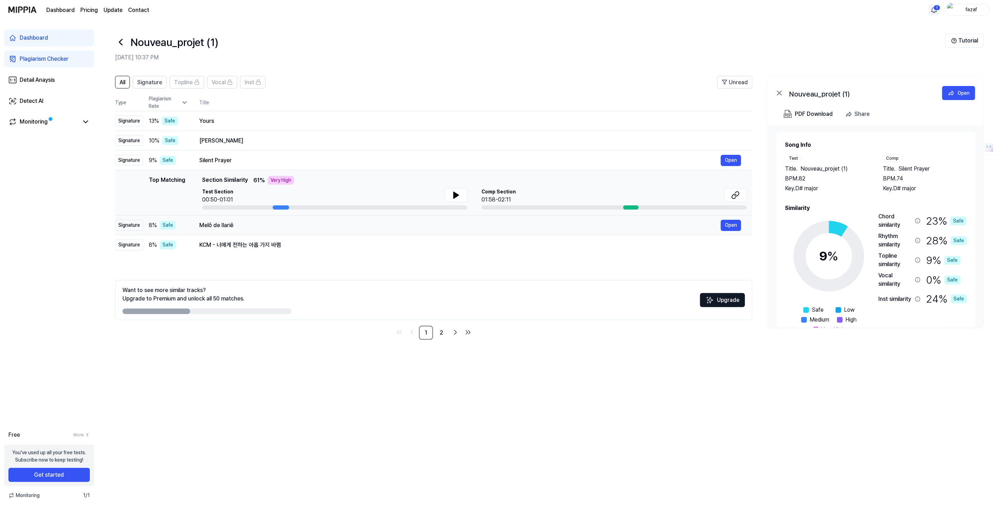
click at [257, 217] on td "Melô de Ilariê Open" at bounding box center [470, 226] width 564 height 20
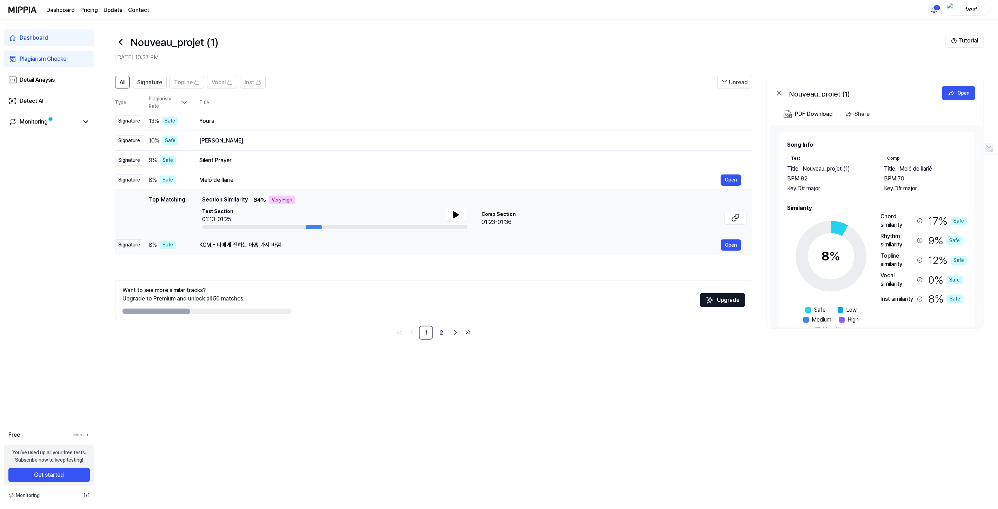
click at [268, 239] on td "KCM - 너에게 전하는 아홉 가지 바램 Open" at bounding box center [470, 245] width 564 height 20
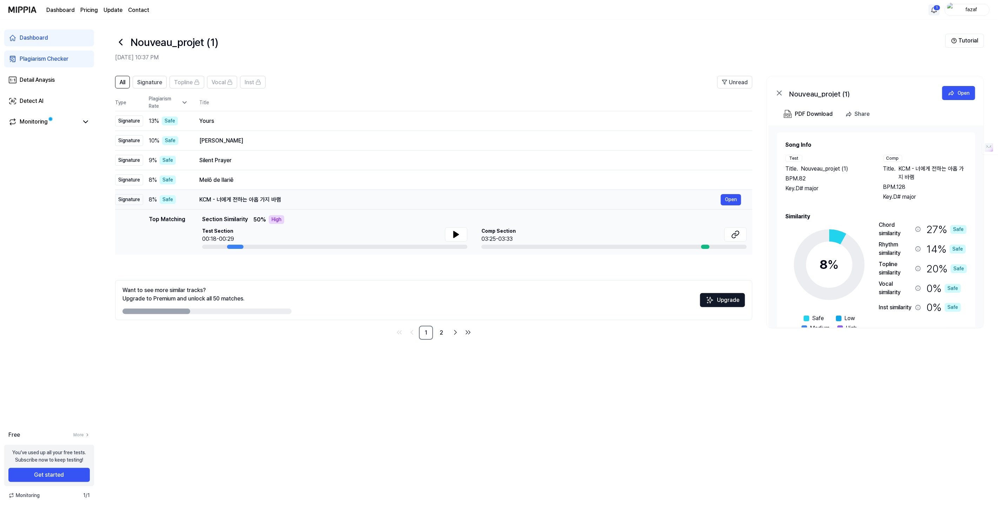
click at [270, 197] on div "KCM - 너에게 전하는 아홉 가지 바램" at bounding box center [460, 200] width 522 height 8
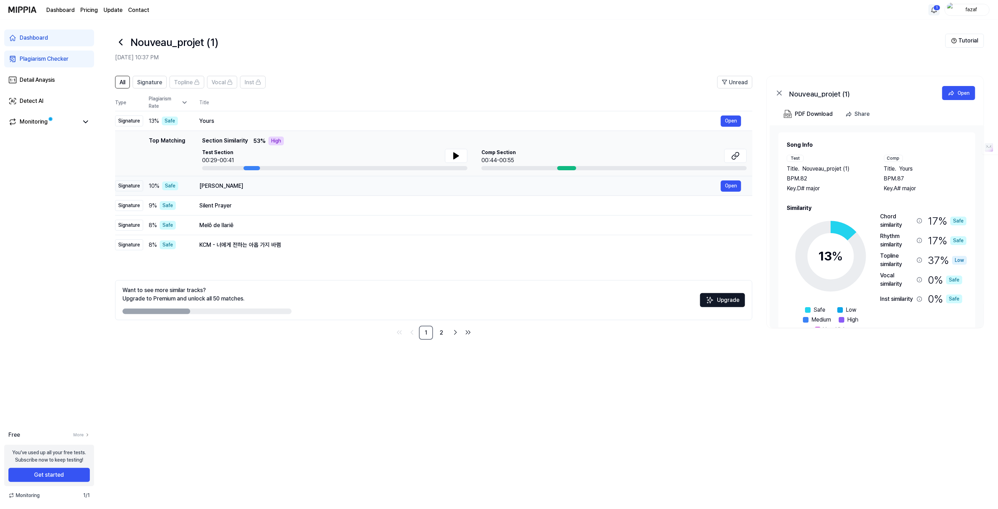
click at [200, 185] on div "[PERSON_NAME]" at bounding box center [460, 186] width 522 height 8
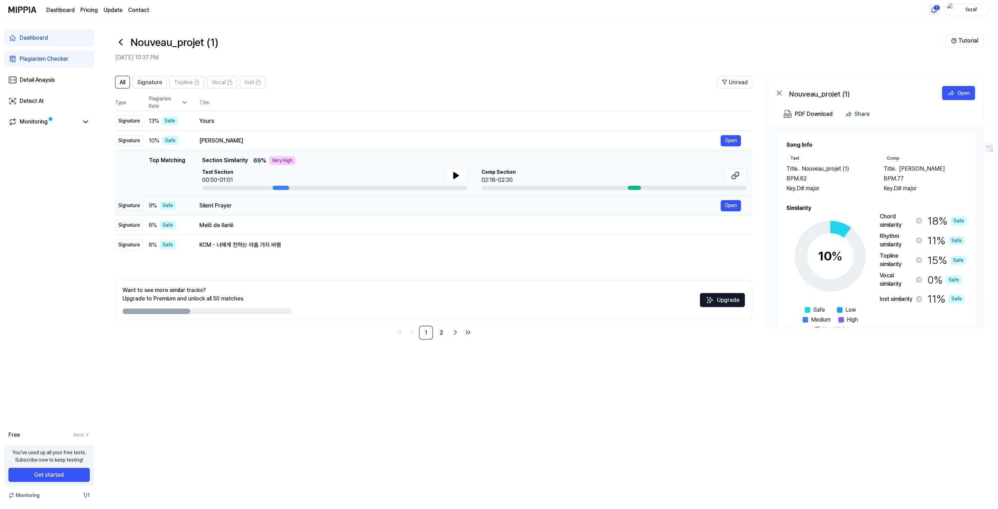
click at [212, 200] on div "Silent Prayer Open" at bounding box center [470, 205] width 542 height 11
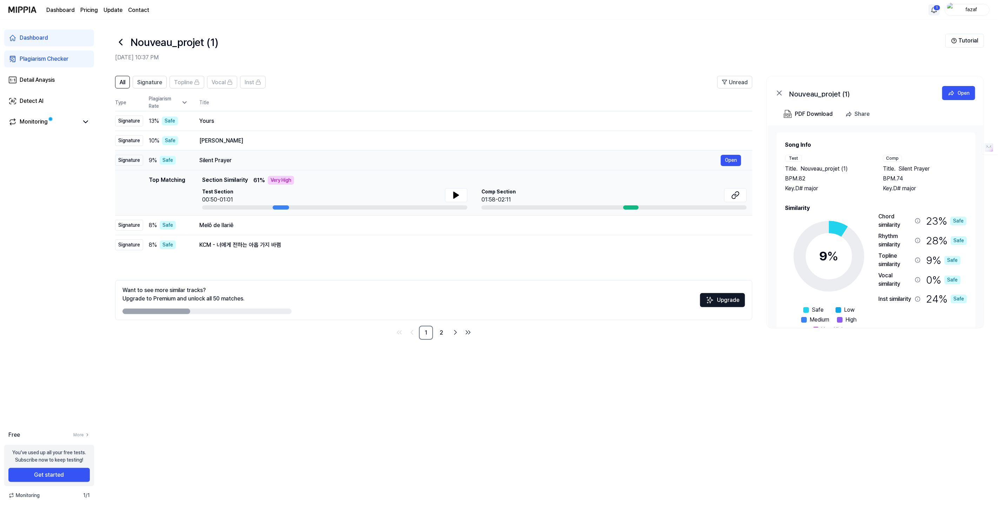
click at [194, 164] on td "Silent Prayer Open" at bounding box center [470, 161] width 564 height 20
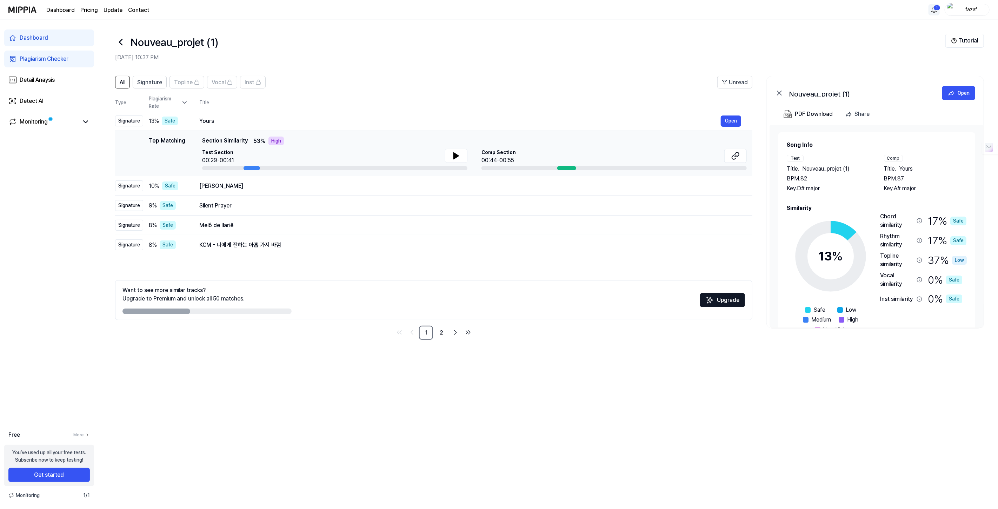
click at [176, 140] on div "Top Matching" at bounding box center [167, 154] width 37 height 34
click at [170, 180] on td "10 % Safe" at bounding box center [165, 186] width 45 height 20
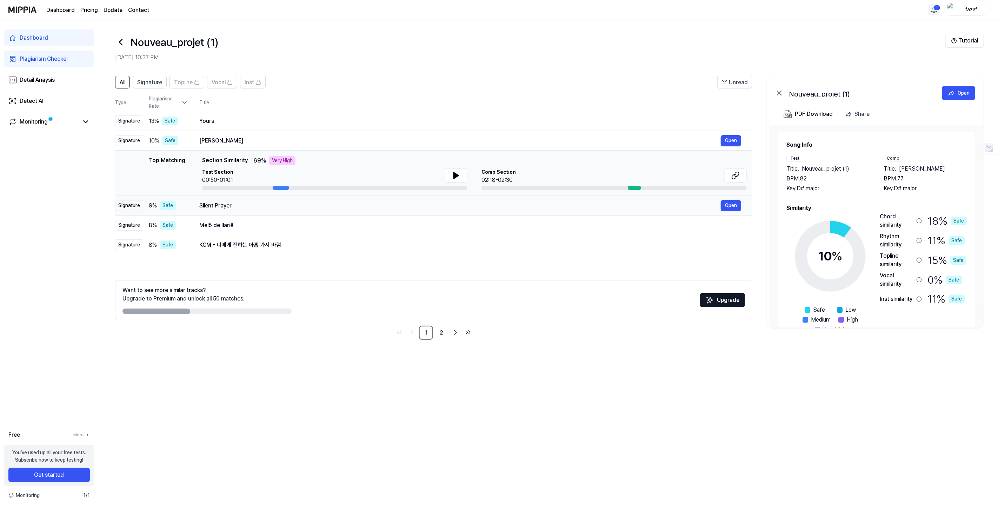
click at [185, 204] on div "9 % Safe" at bounding box center [168, 205] width 39 height 9
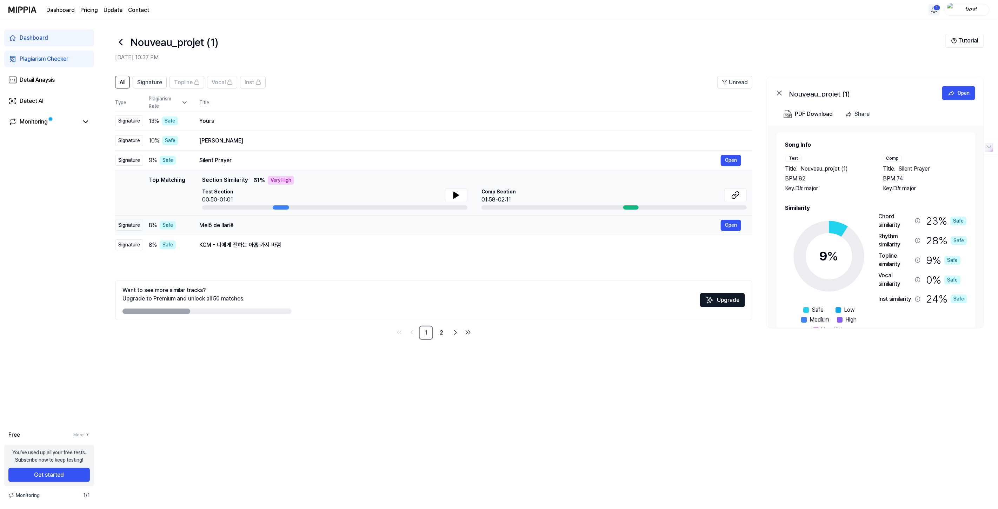
click at [179, 229] on div "8 % Safe" at bounding box center [168, 225] width 39 height 9
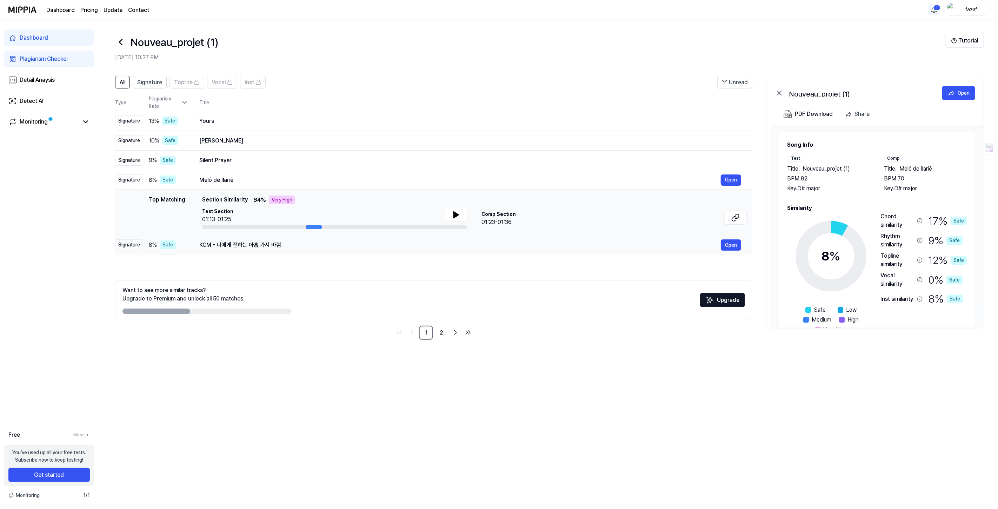
click at [177, 243] on div "8 % Safe" at bounding box center [168, 244] width 39 height 9
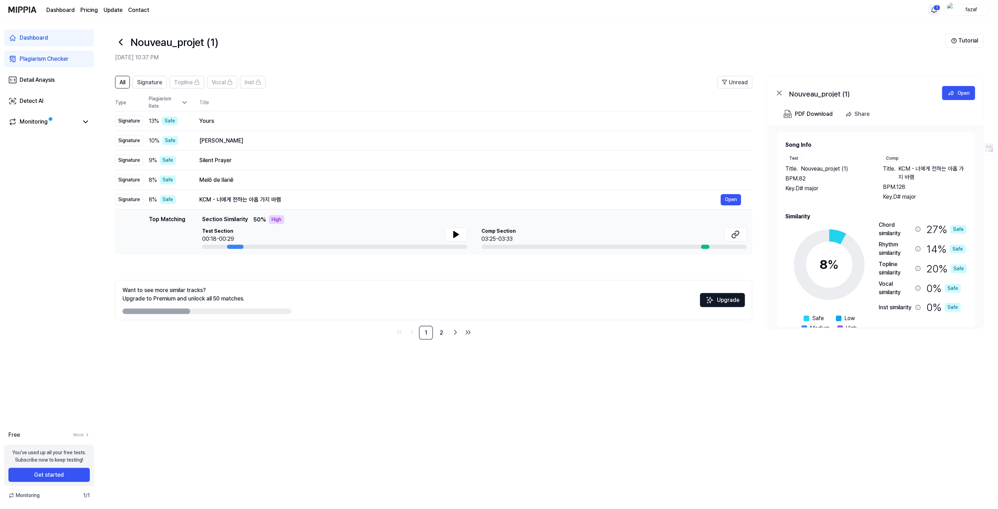
click at [171, 280] on div "All Signature Topline Vocal Inst Unread All Signature Topline Vocal Inst Type P…" at bounding box center [433, 208] width 637 height 264
drag, startPoint x: 323, startPoint y: 216, endPoint x: 232, endPoint y: 284, distance: 114.1
click at [232, 284] on div "Want to see more similar tracks? Upgrade to Premium and unlock all 50 matches. …" at bounding box center [433, 300] width 637 height 40
click at [120, 41] on icon at bounding box center [120, 42] width 11 height 11
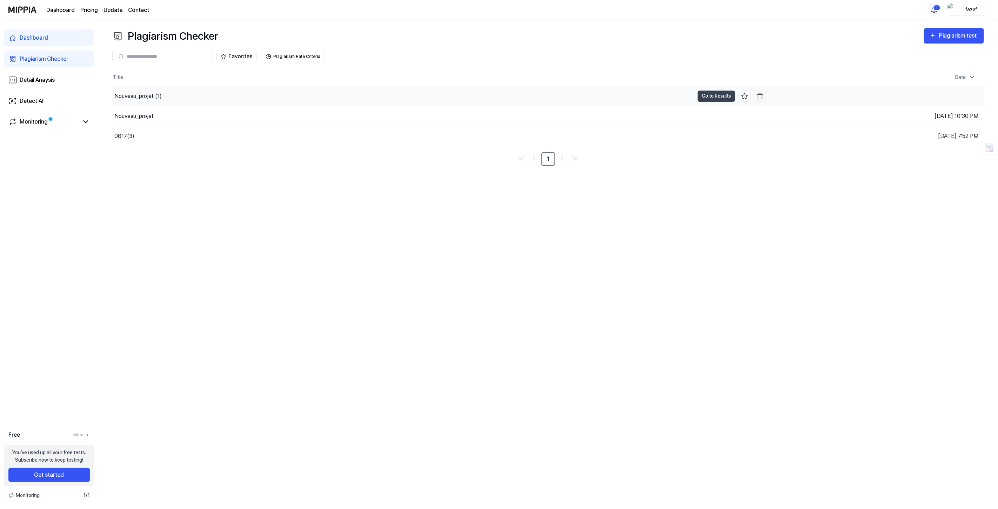
click at [172, 100] on div "Nouveau_projet (1)" at bounding box center [403, 96] width 582 height 20
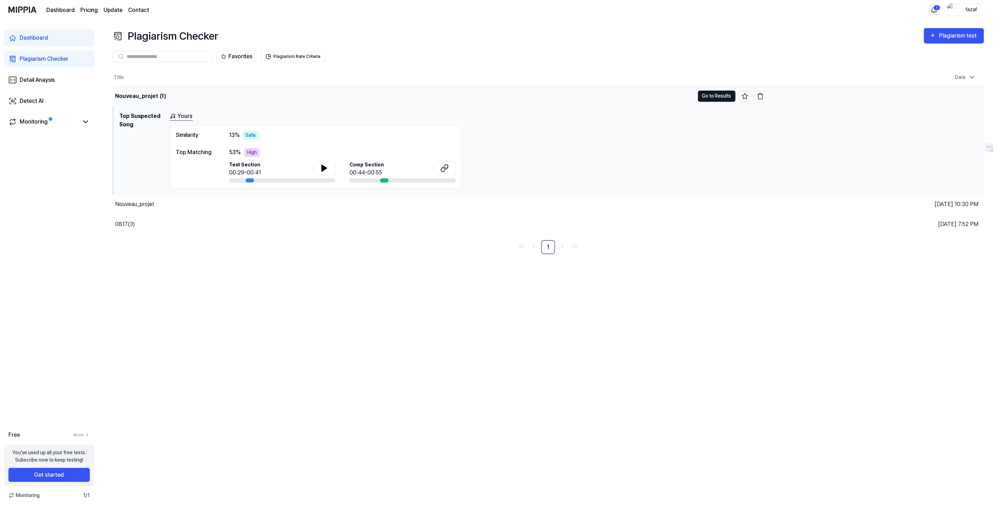
click at [721, 95] on button "Go to Results" at bounding box center [717, 96] width 38 height 11
